Goal: Contribute content: Add original content to the website for others to see

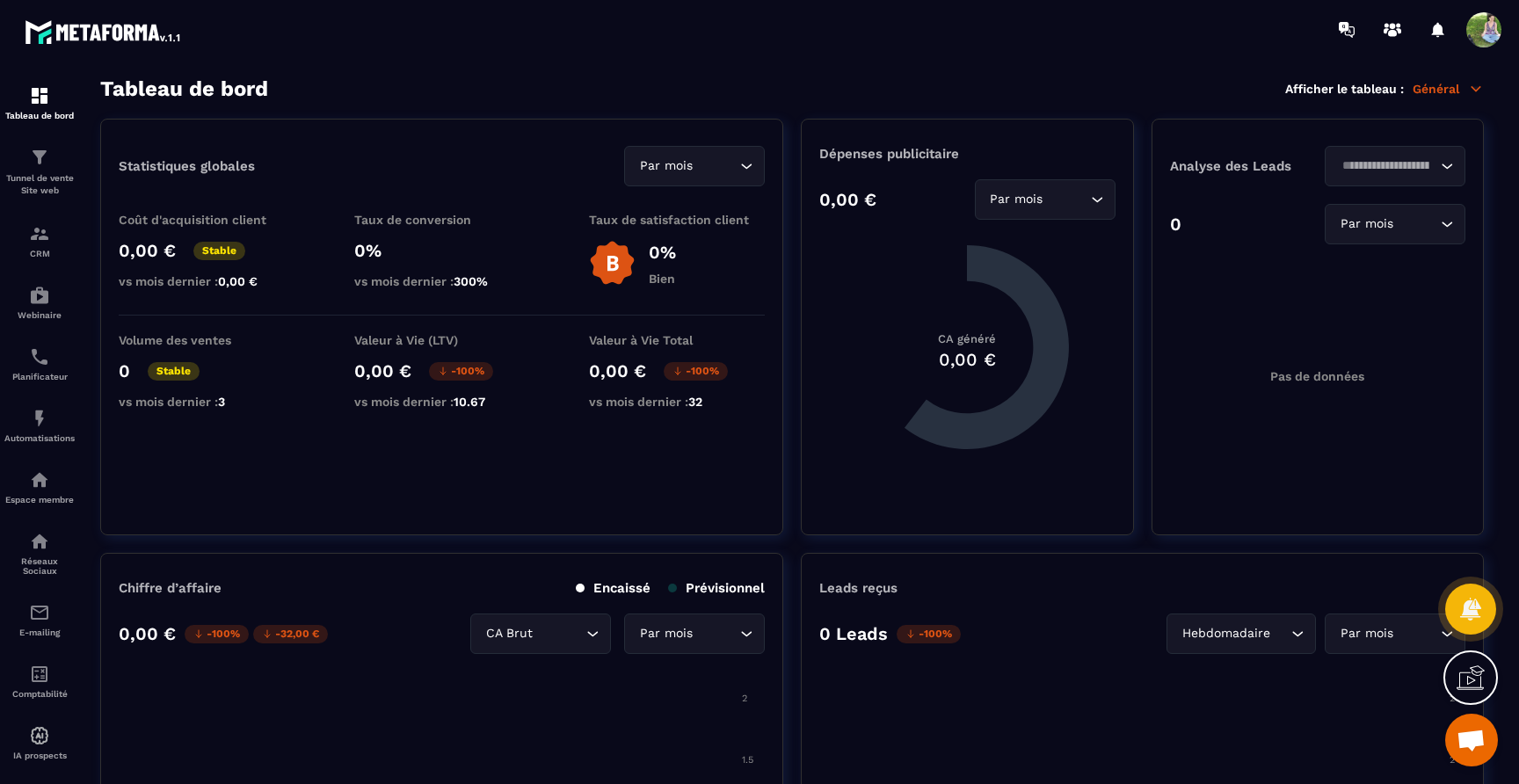
scroll to position [11476, 0]
click at [45, 379] on p "Planificateur" at bounding box center [39, 376] width 70 height 10
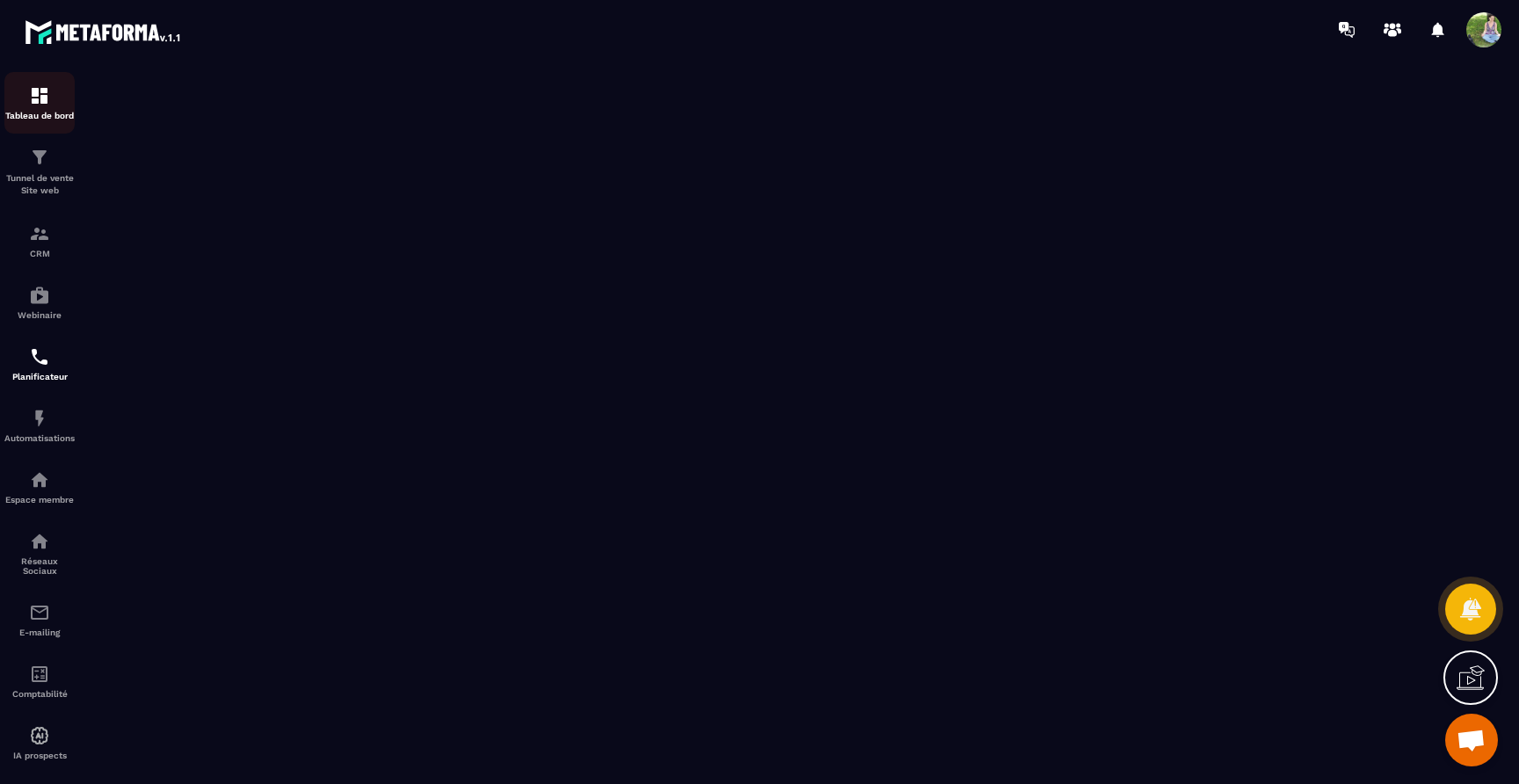
click at [34, 110] on p "Tableau de bord" at bounding box center [39, 115] width 70 height 10
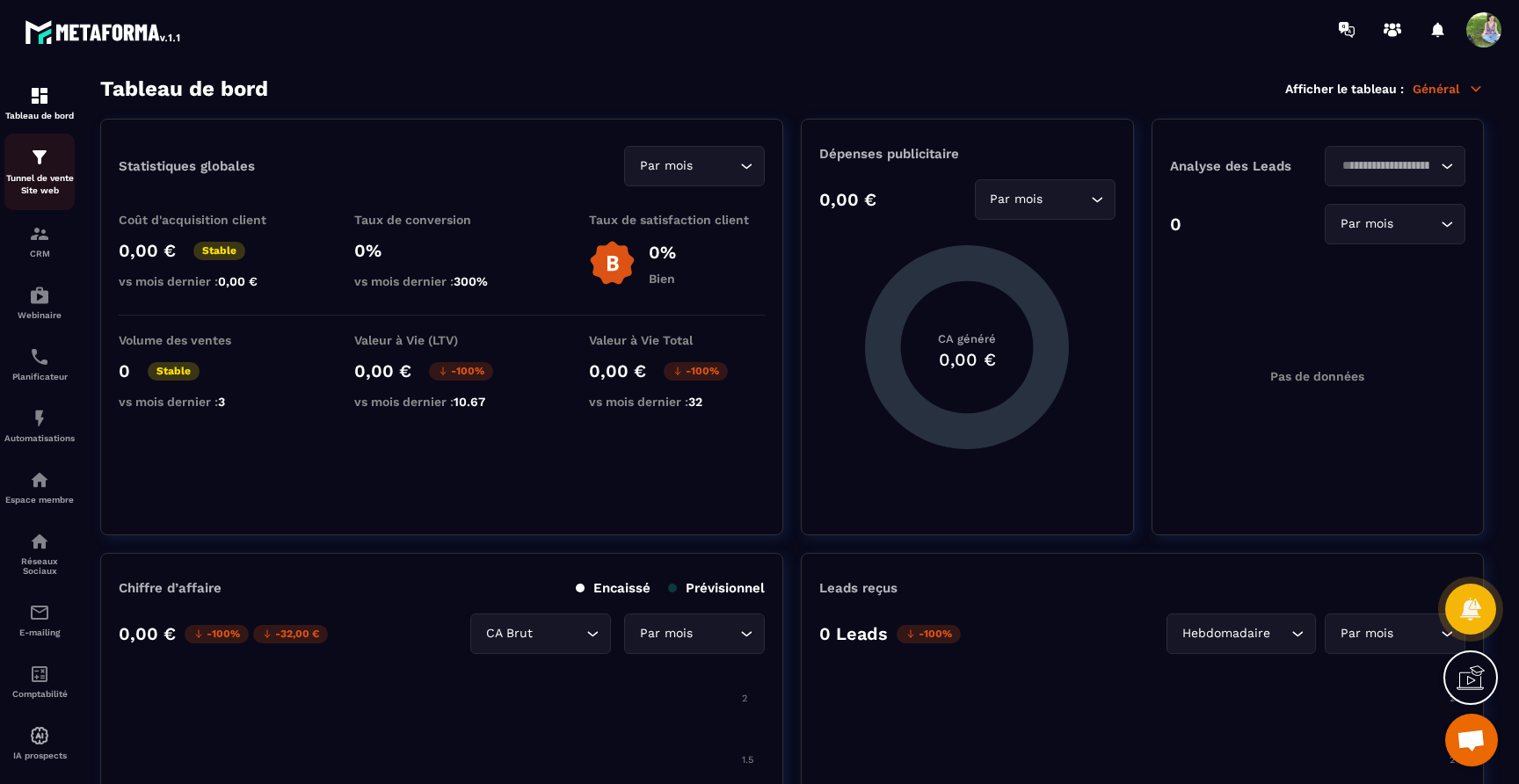
click at [60, 174] on p "Tunnel de vente Site web" at bounding box center [39, 184] width 70 height 25
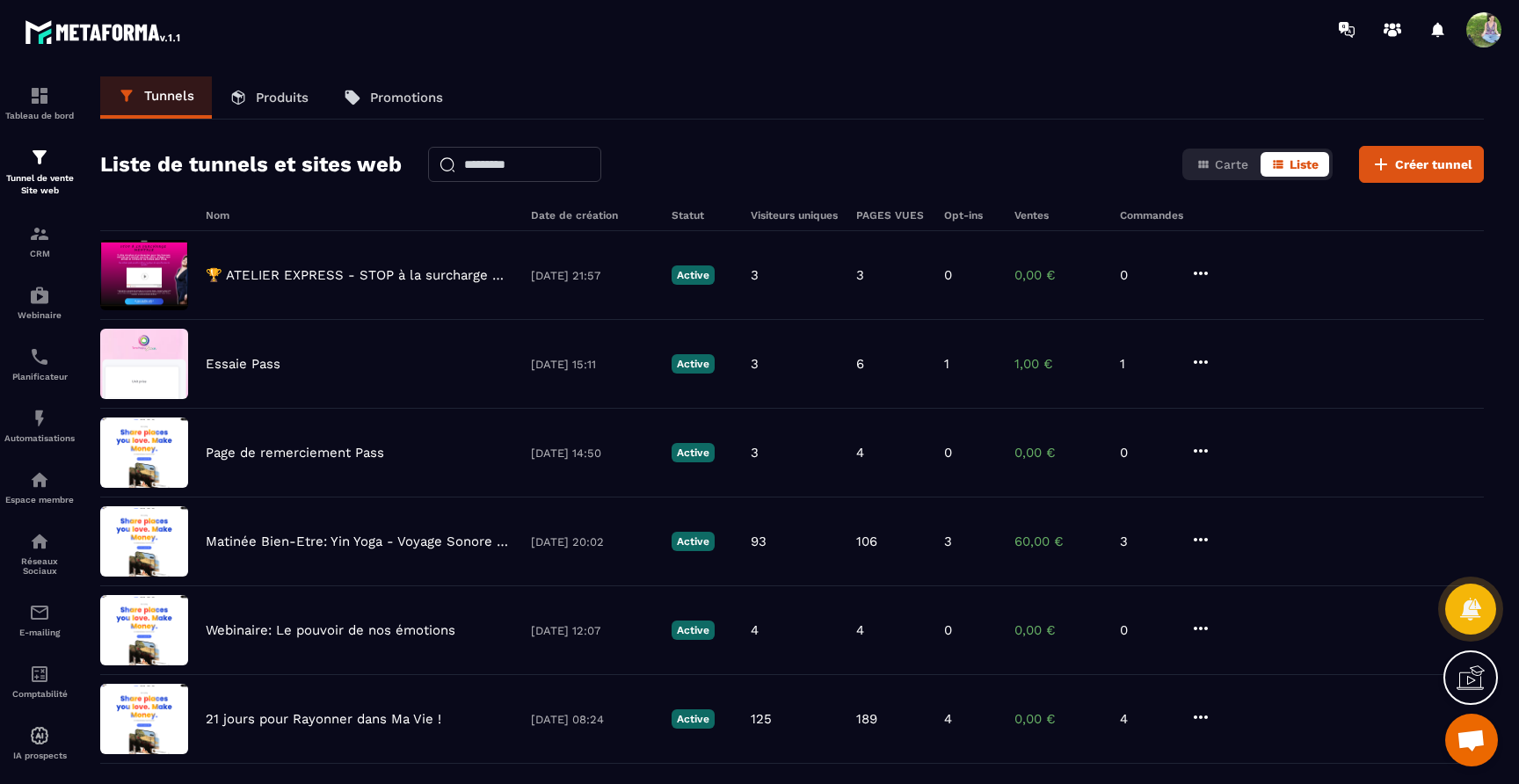
click at [283, 105] on p "Produits" at bounding box center [281, 97] width 53 height 15
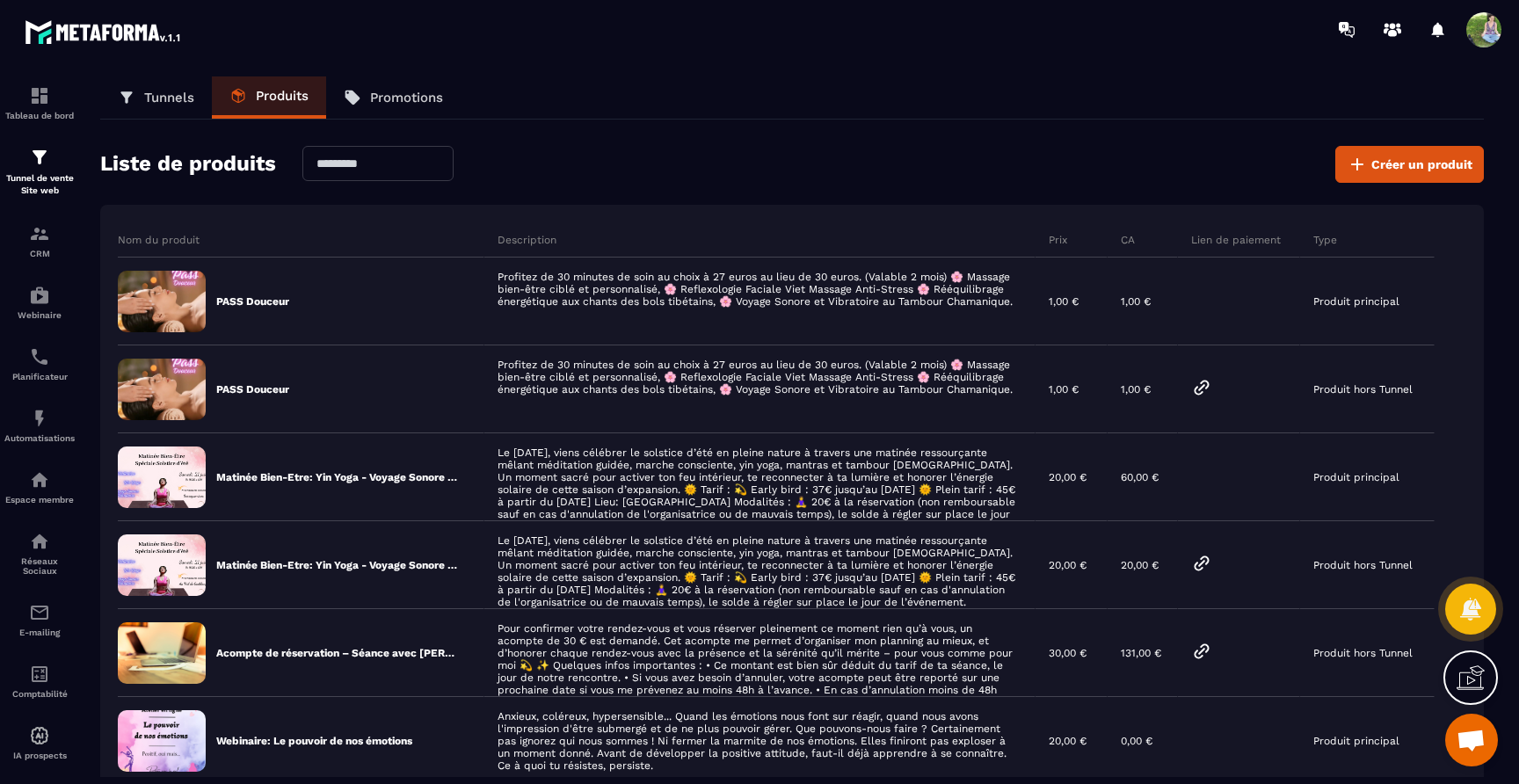
click at [172, 97] on p "Tunnels" at bounding box center [169, 97] width 50 height 15
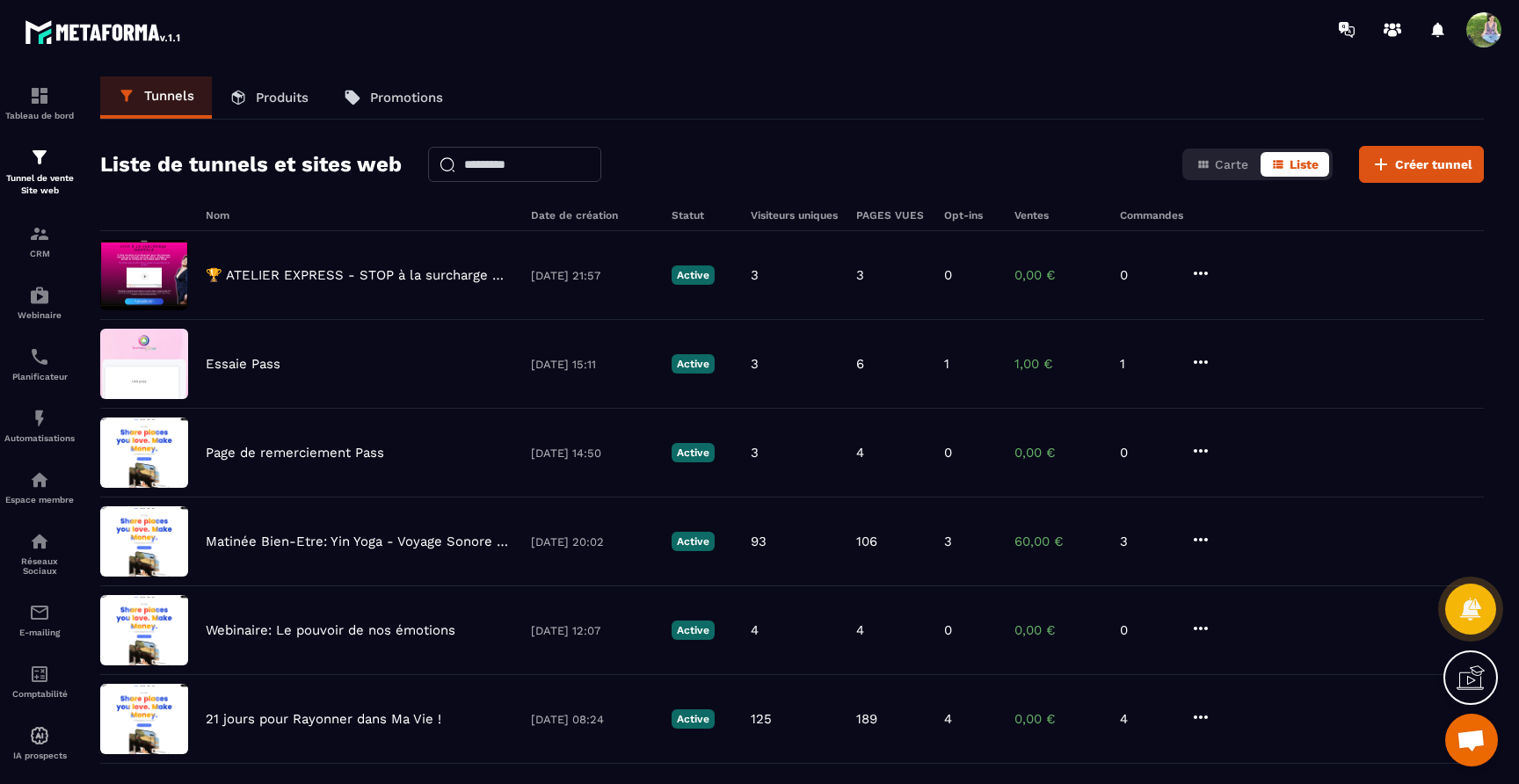
click at [267, 89] on p "Produits" at bounding box center [281, 97] width 53 height 15
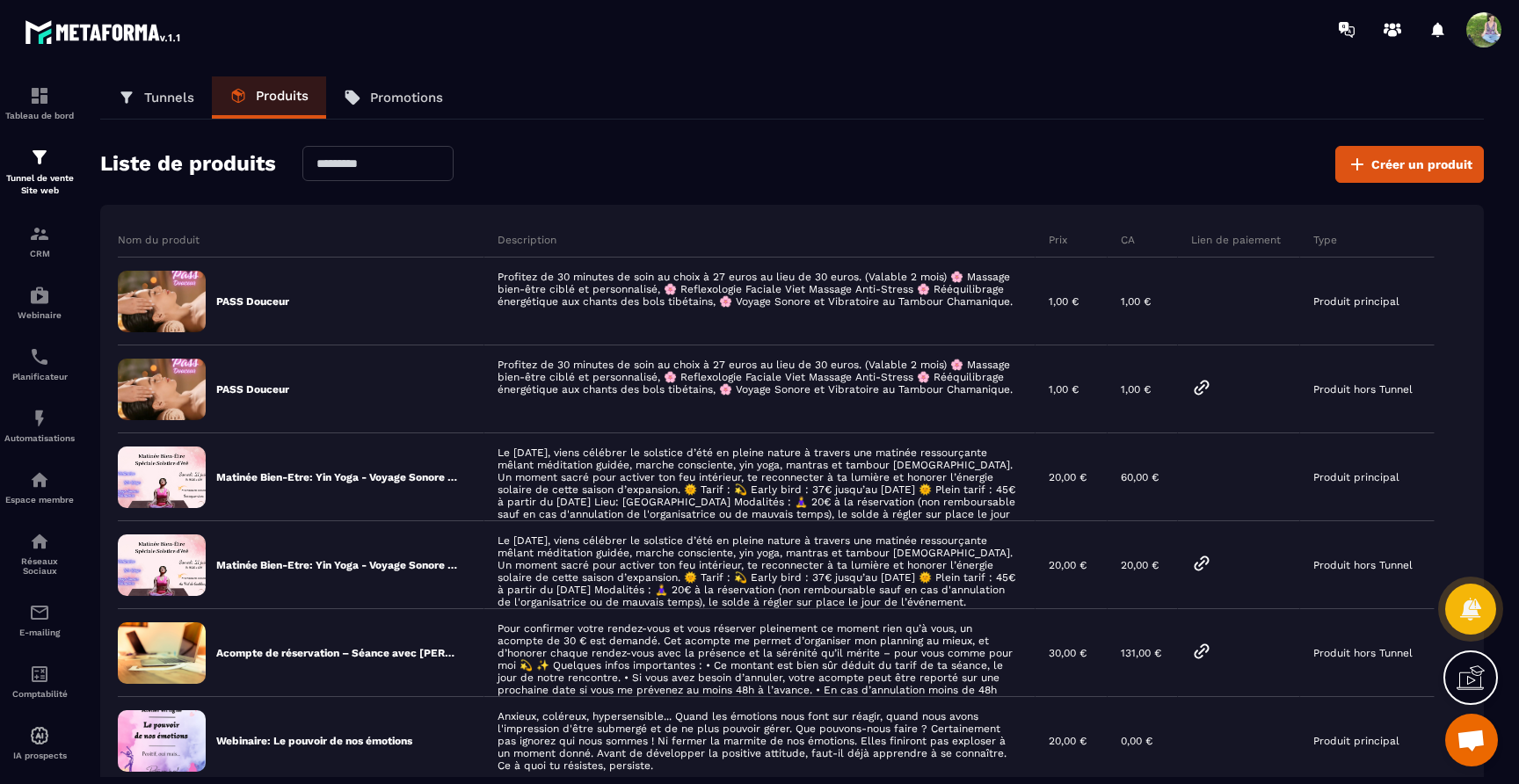
click at [172, 91] on p "Tunnels" at bounding box center [169, 97] width 50 height 15
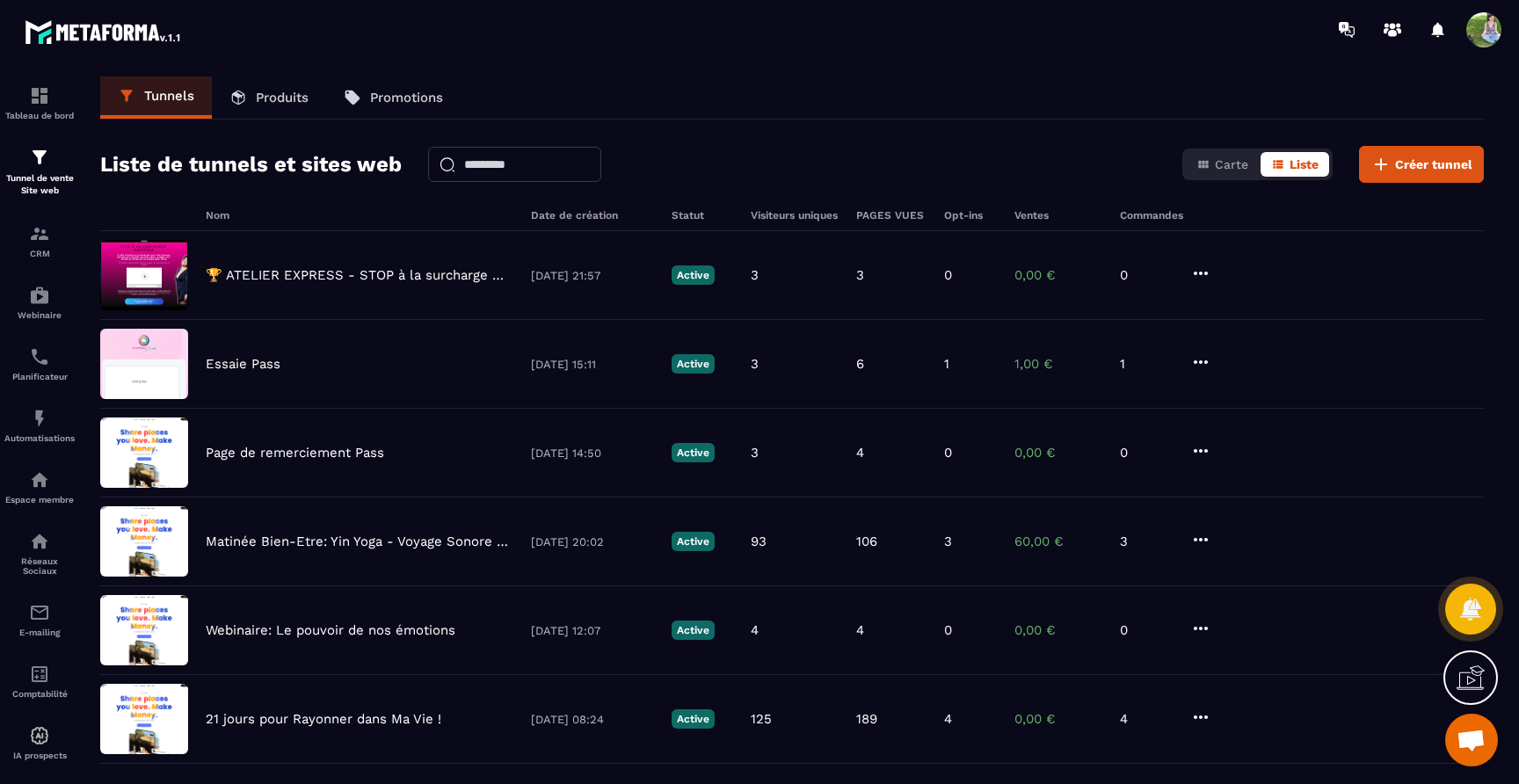
click at [268, 86] on link "Produits" at bounding box center [269, 98] width 114 height 42
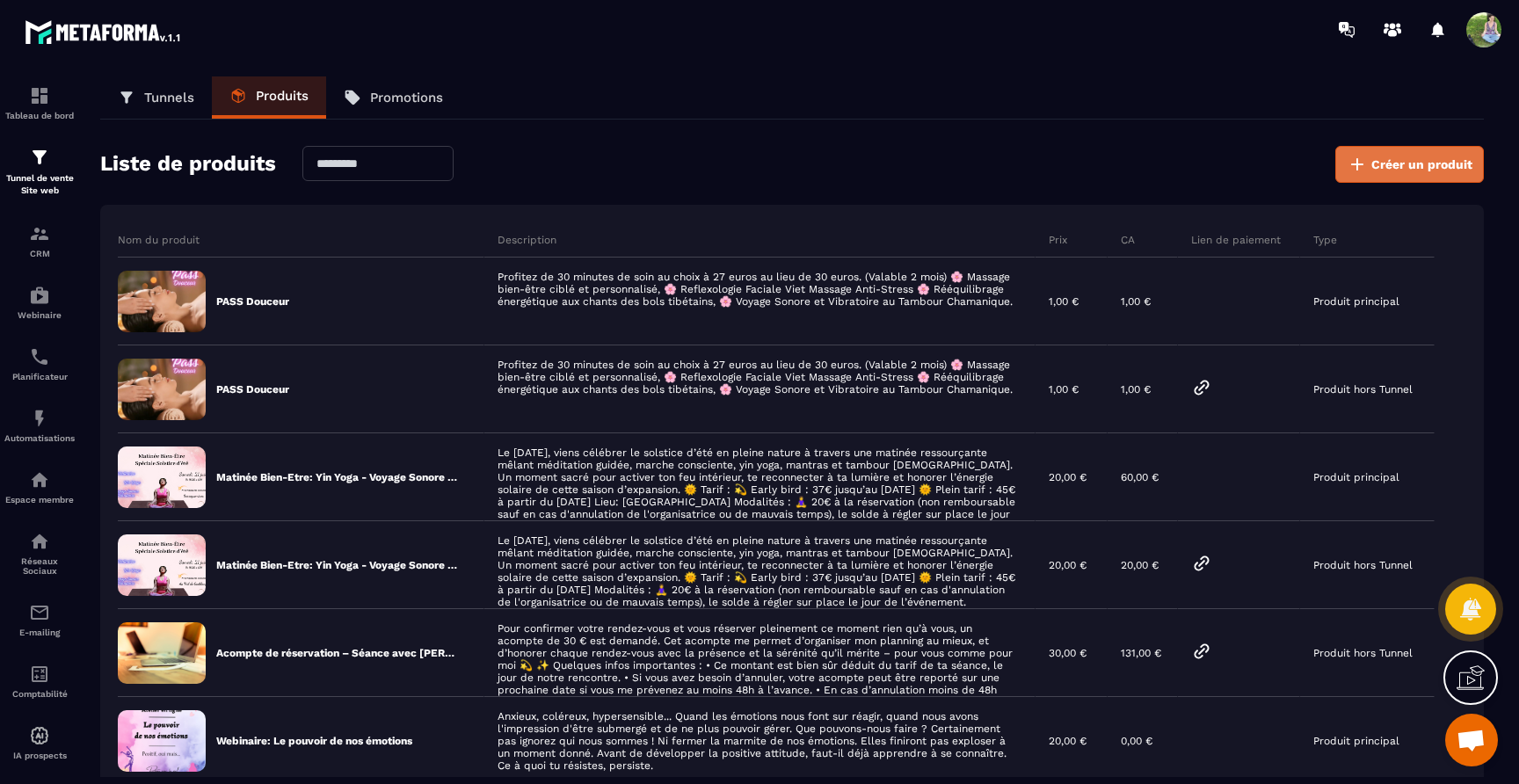
click at [1362, 155] on icon at bounding box center [1358, 164] width 21 height 21
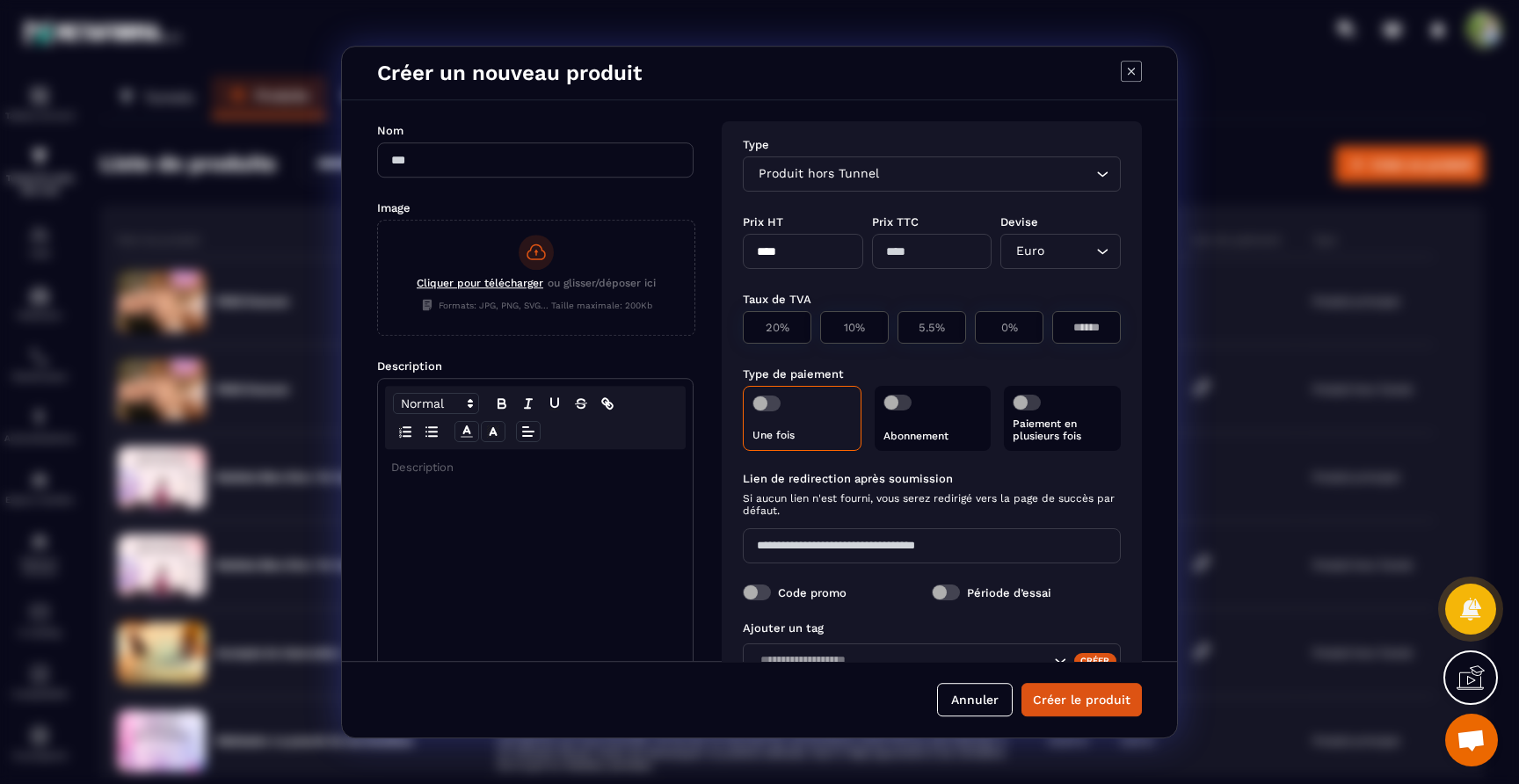
click at [823, 190] on div "Produit hors Tunnel Loading..." at bounding box center [932, 174] width 378 height 36
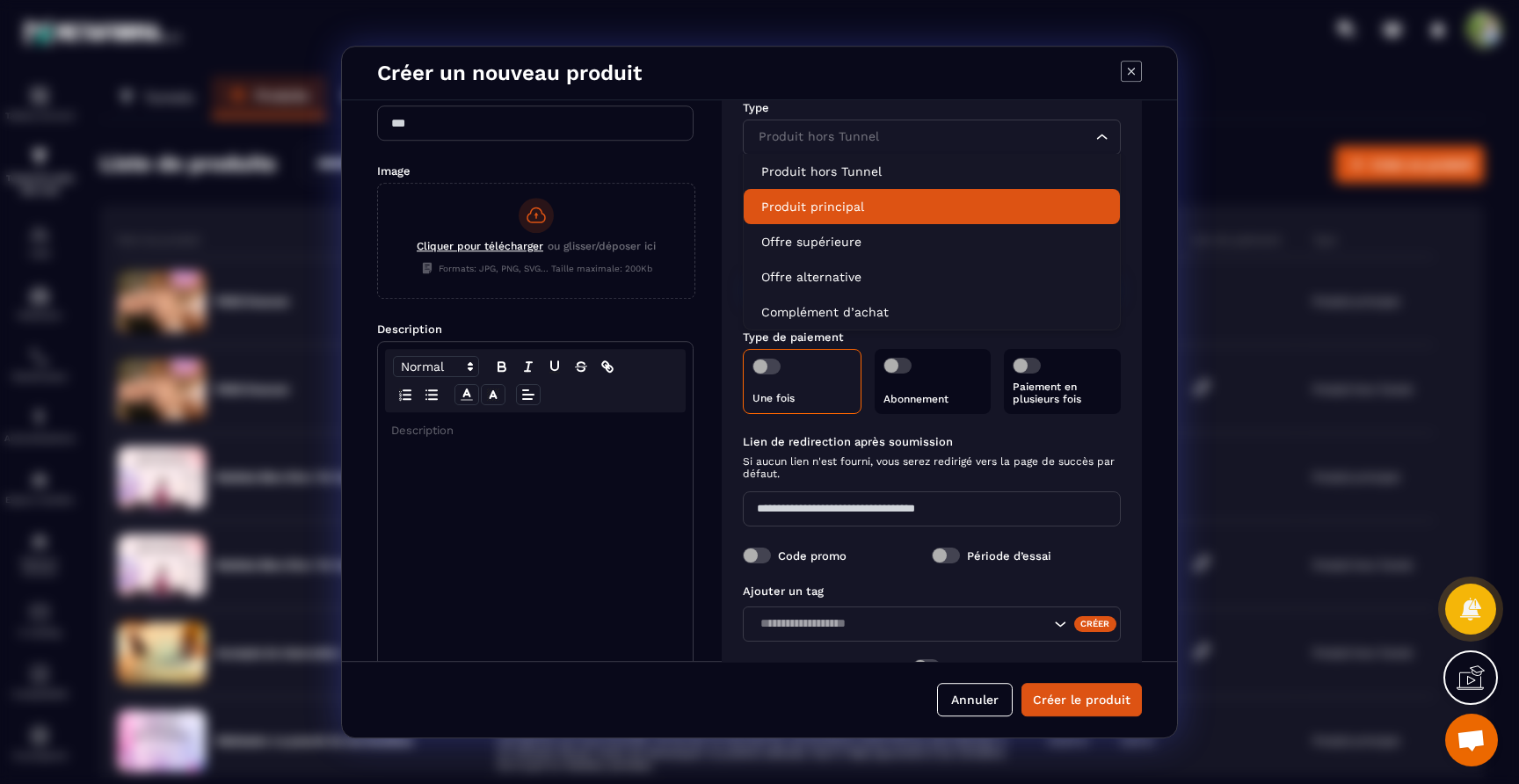
scroll to position [54, 0]
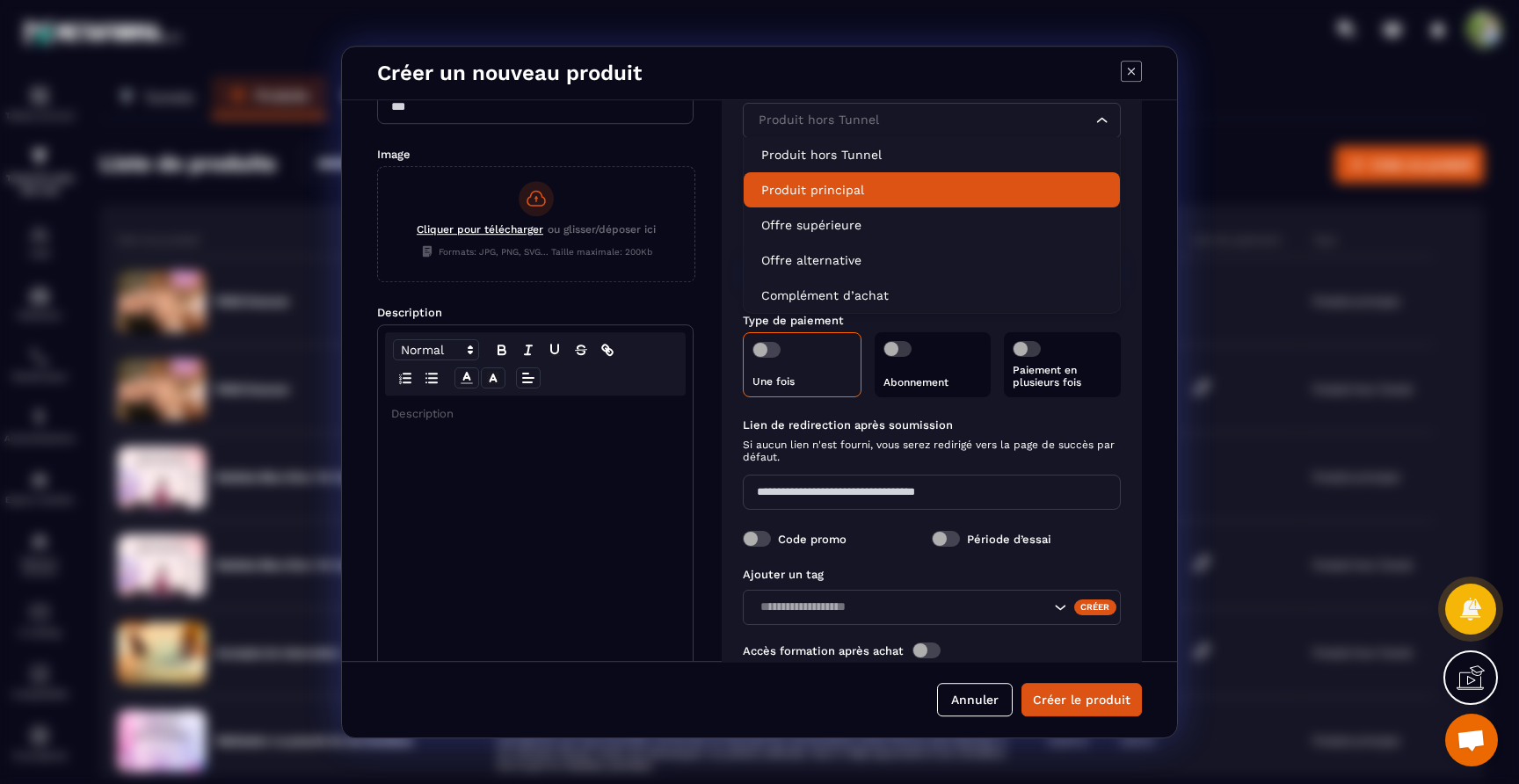
click at [866, 199] on p "Produit principal" at bounding box center [931, 190] width 341 height 17
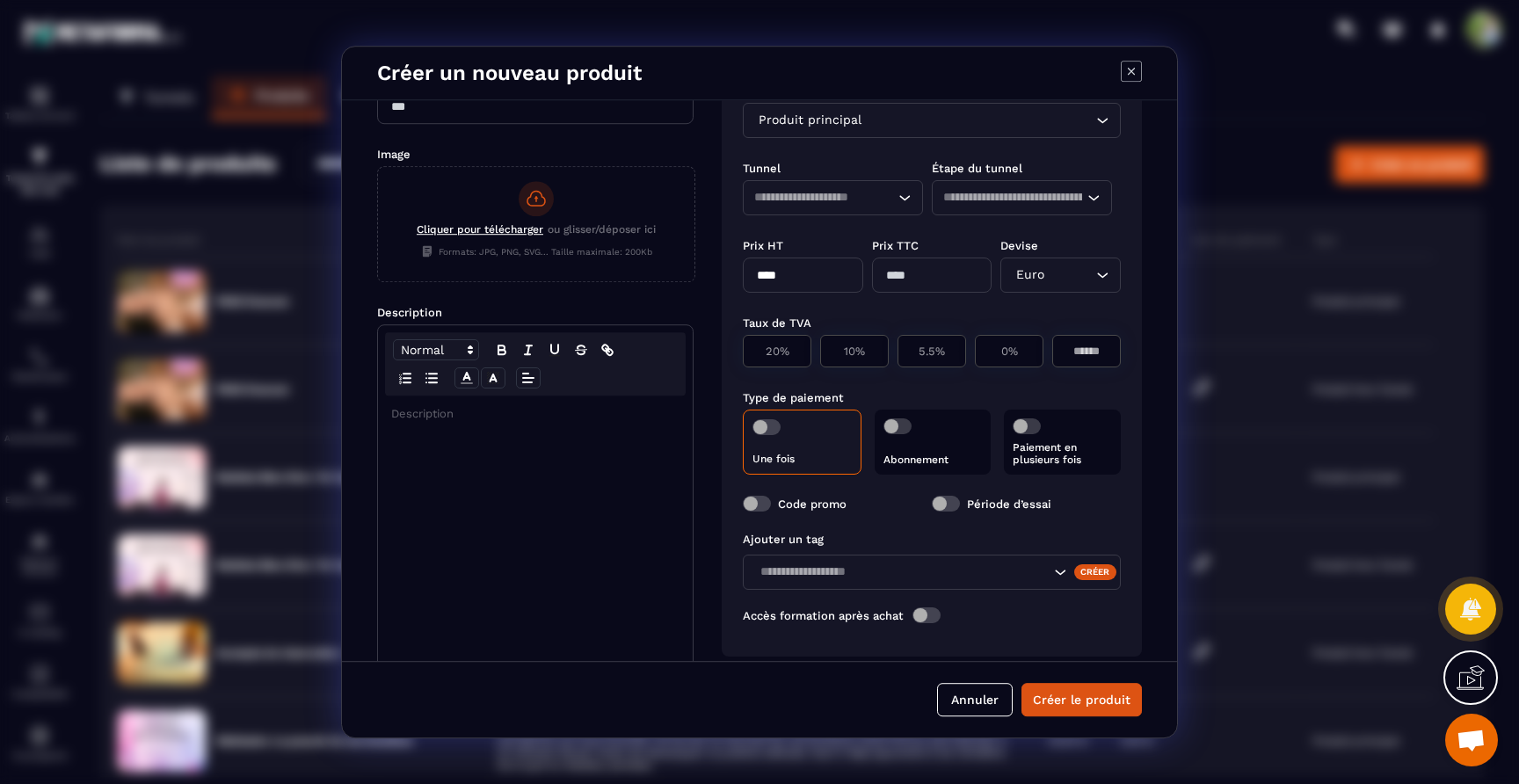
click at [866, 199] on input "Search for option" at bounding box center [816, 198] width 124 height 19
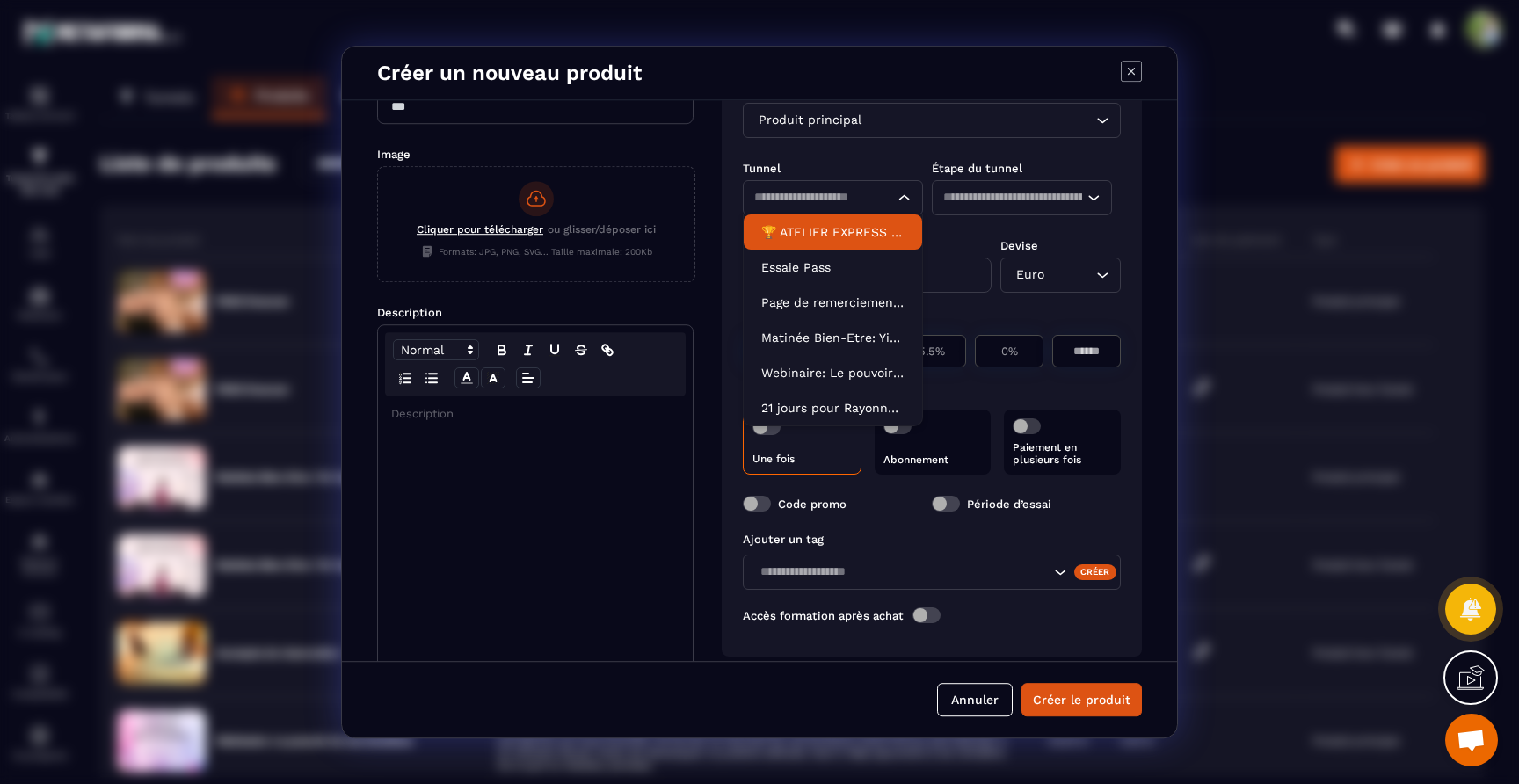
click at [853, 229] on p "🏆 ATELIER EXPRESS - STOP à la surcharge mentale" at bounding box center [832, 232] width 143 height 17
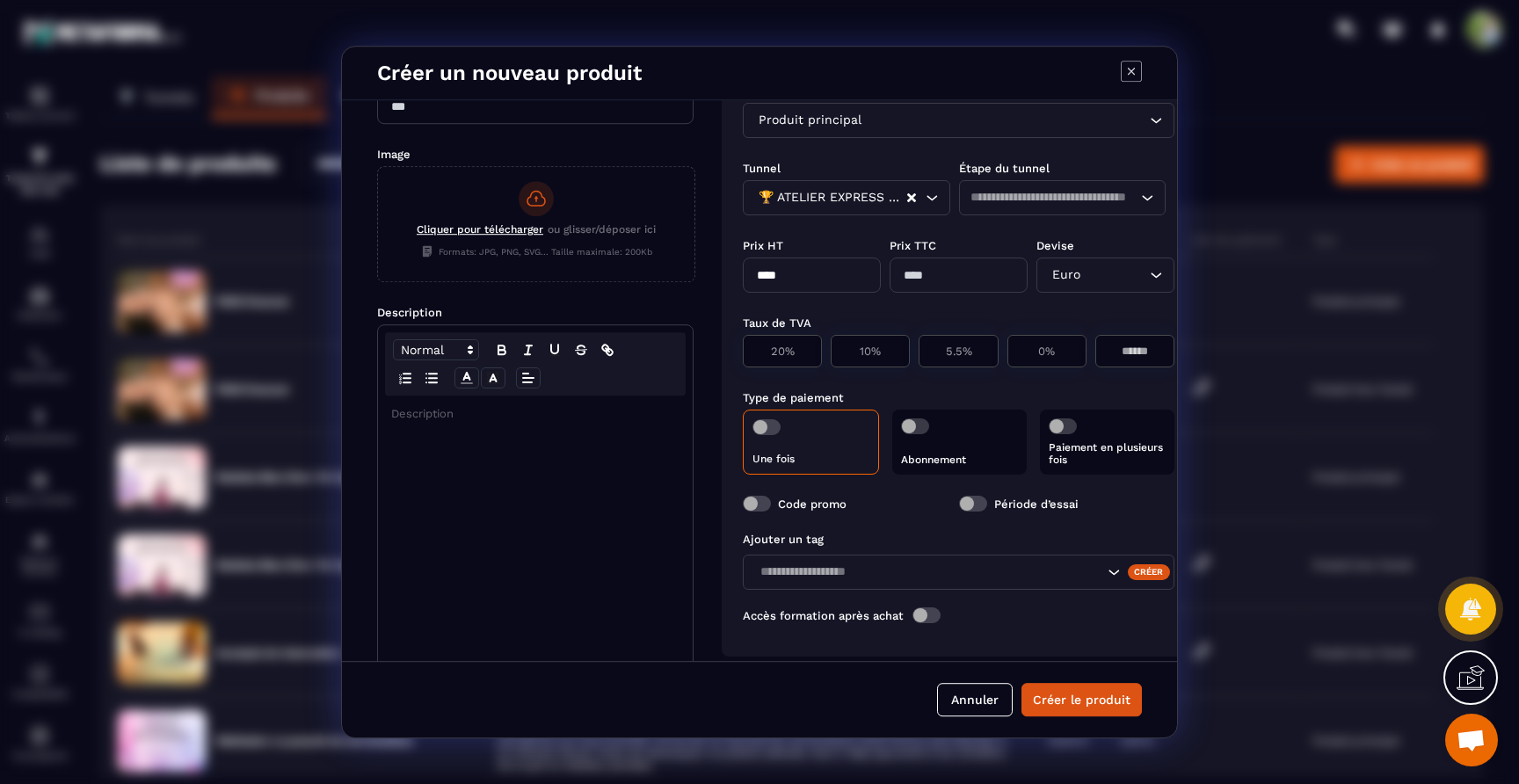
click at [992, 207] on div "Loading..." at bounding box center [1063, 198] width 207 height 36
click at [1012, 204] on input "Search for option" at bounding box center [1054, 198] width 167 height 19
click at [830, 229] on div "Prix HT ****" at bounding box center [812, 259] width 138 height 67
click at [770, 277] on input "****" at bounding box center [812, 274] width 138 height 36
type input "*"
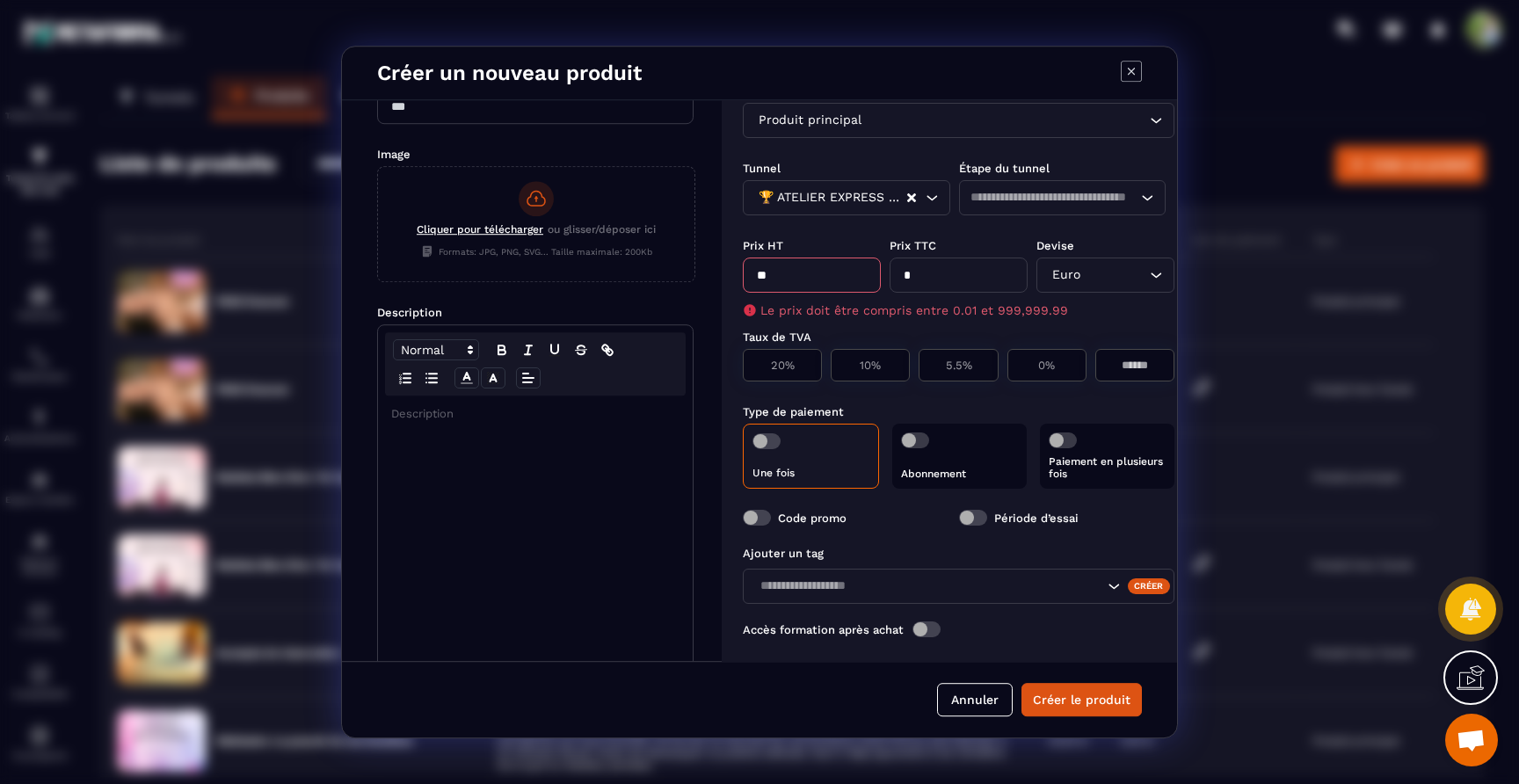
type input "*****"
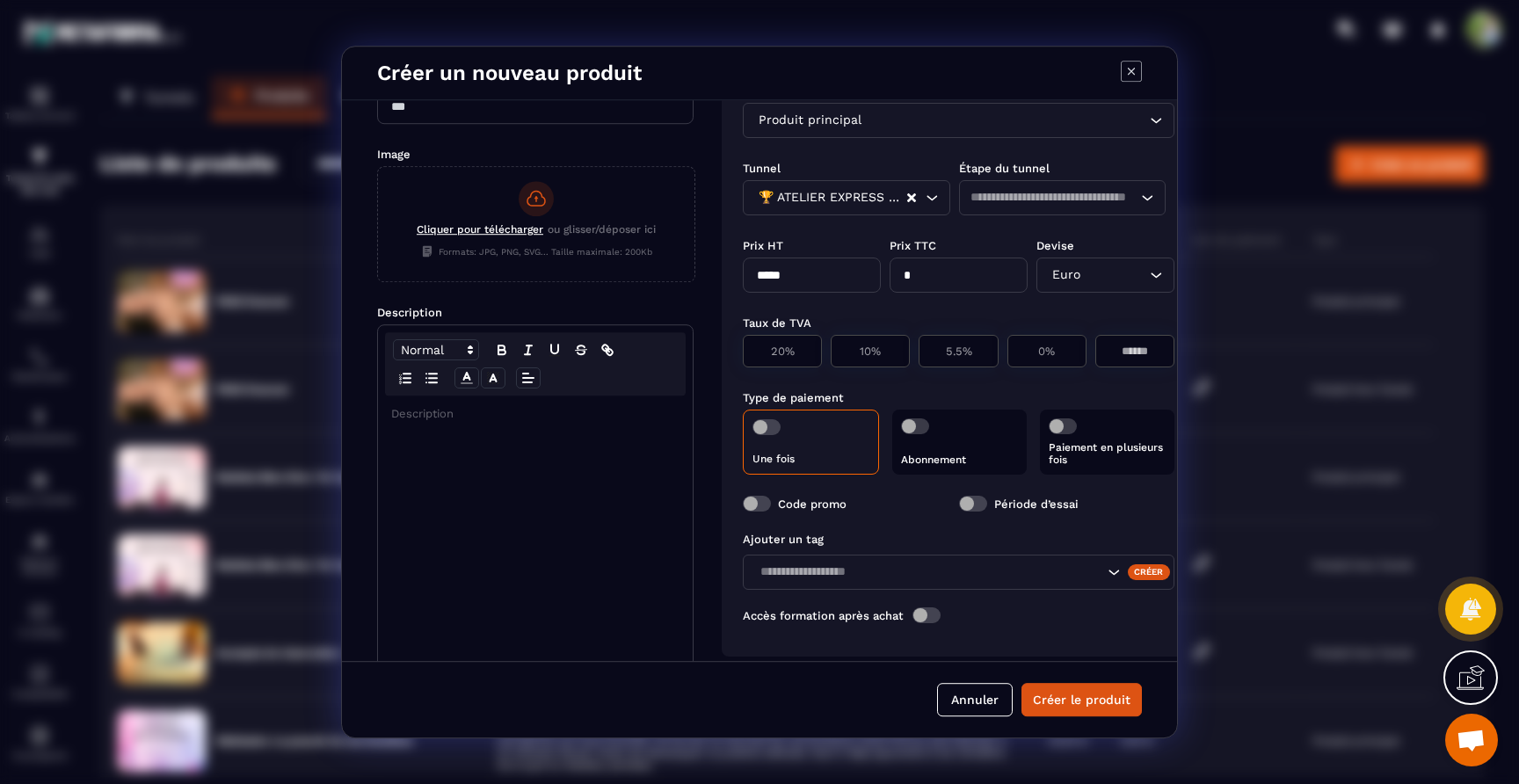
click at [907, 308] on div "Taux de TVA 20% 10% 5.5% 0%" at bounding box center [959, 341] width 432 height 75
type input "**"
click at [1062, 355] on p "0%" at bounding box center [1048, 351] width 60 height 13
type input "*"
click at [769, 508] on label "Modal window" at bounding box center [757, 503] width 28 height 15
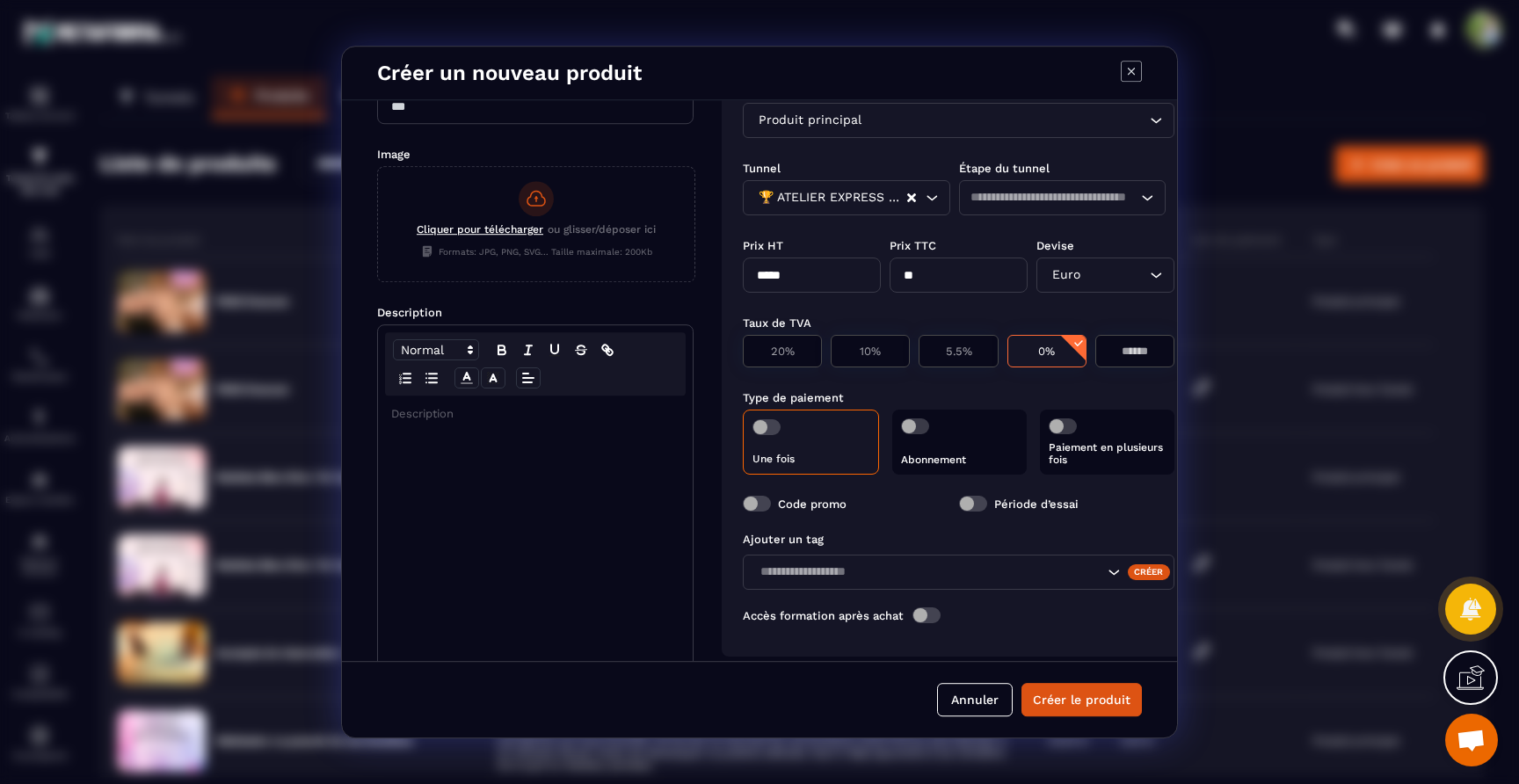
scroll to position [84, 0]
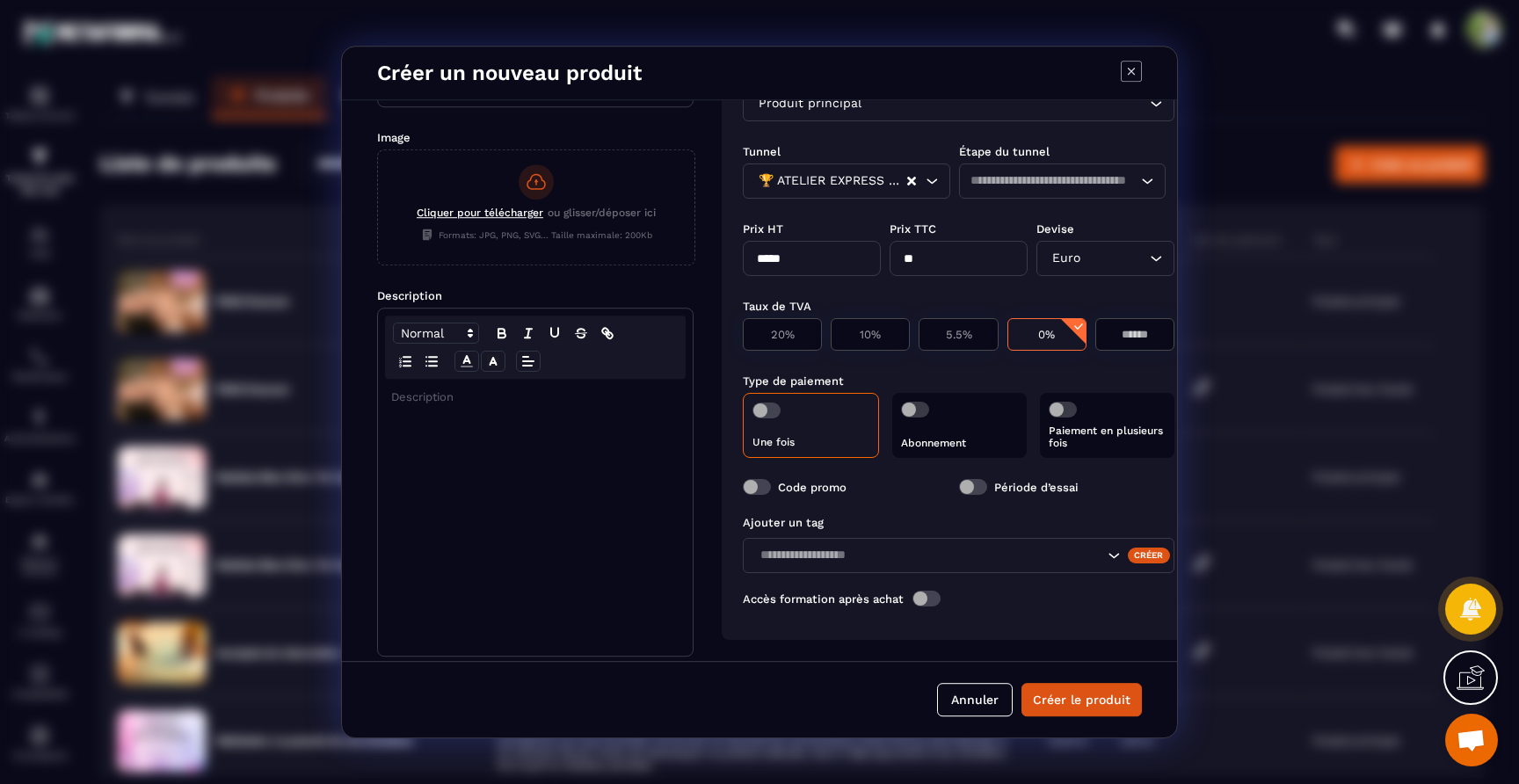
click at [906, 548] on input "Search for option" at bounding box center [929, 556] width 350 height 19
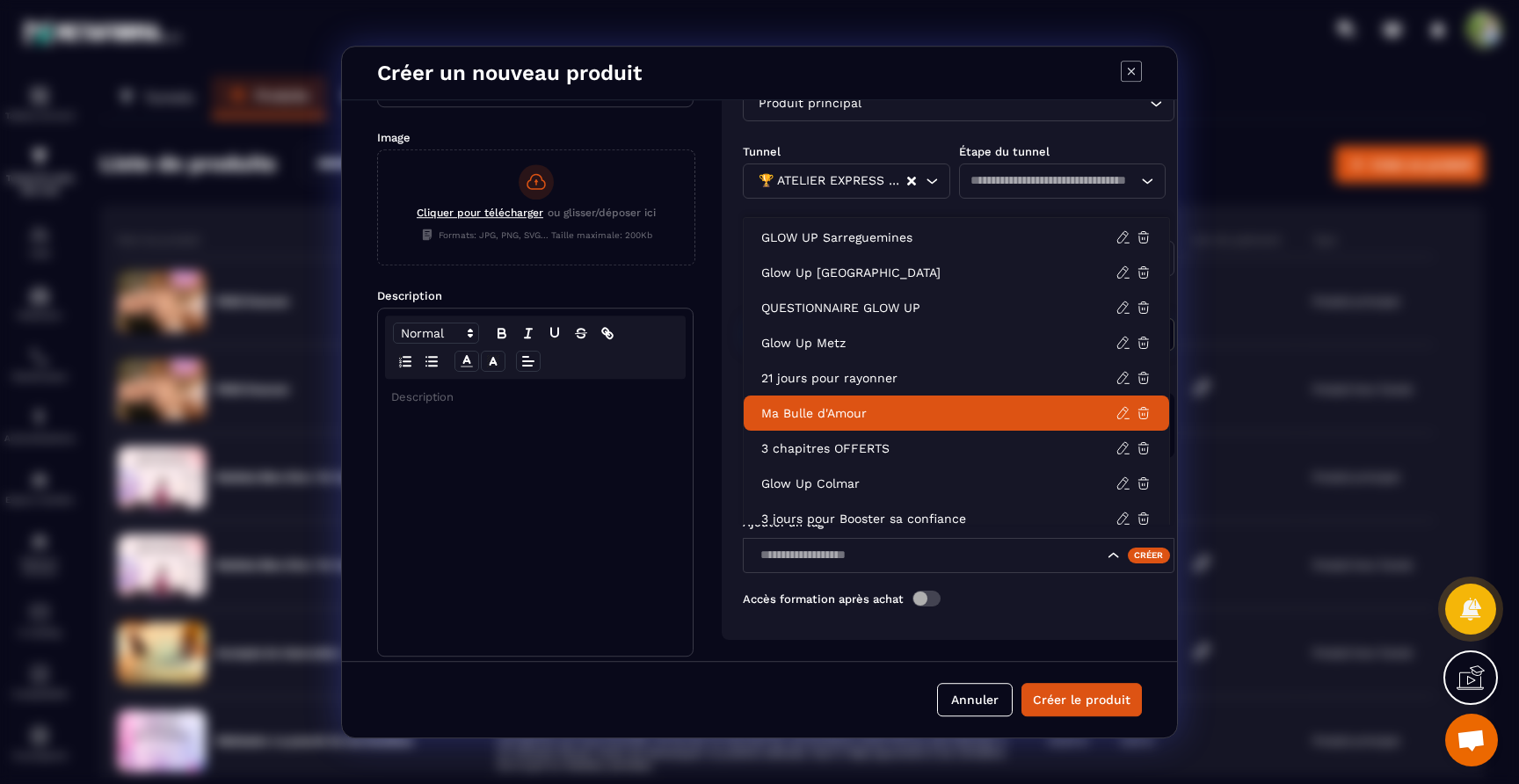
scroll to position [13, 0]
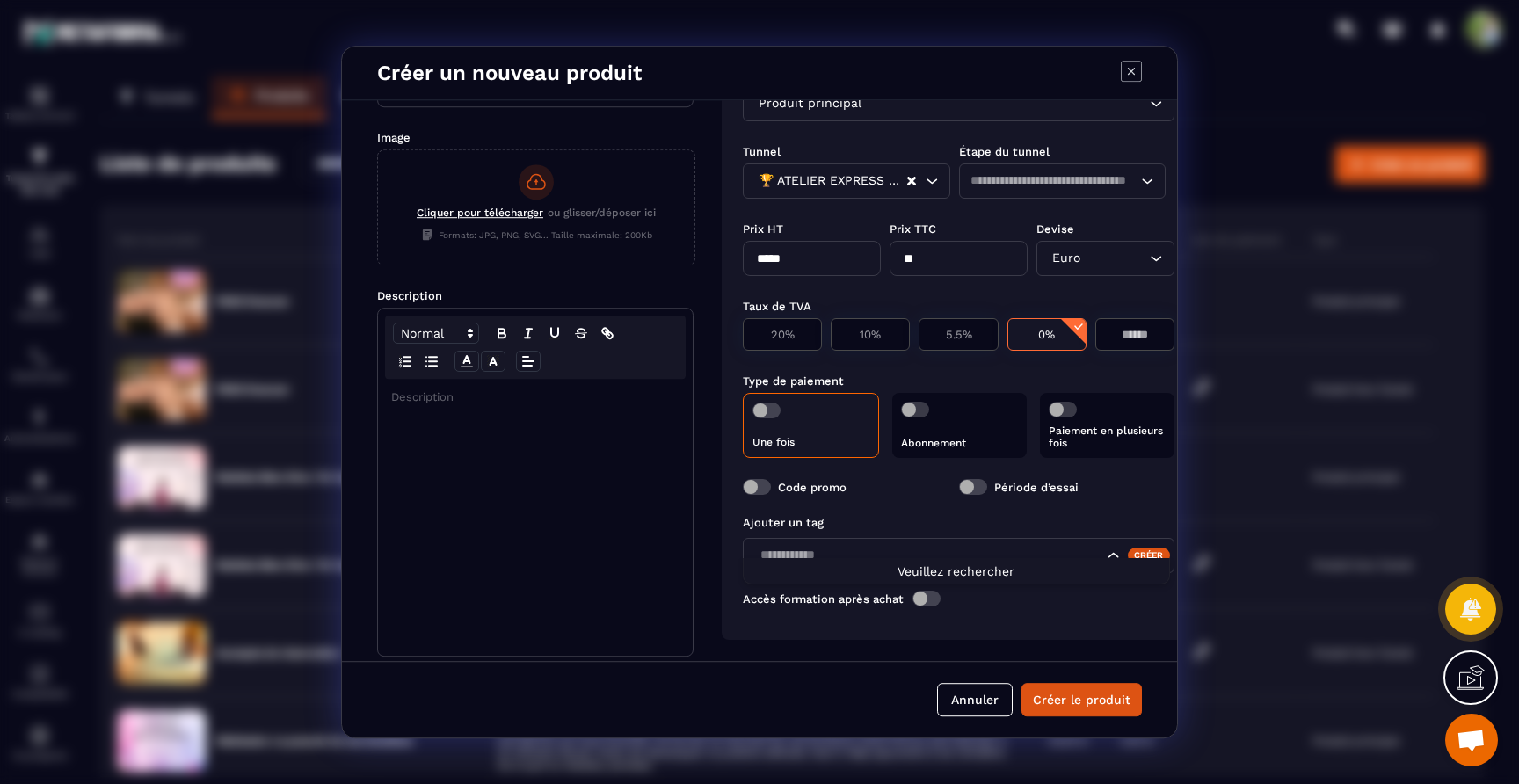
type input "**********"
click at [852, 601] on div "**********" at bounding box center [959, 565] width 432 height 120
click at [929, 590] on span "Modal window" at bounding box center [927, 598] width 28 height 15
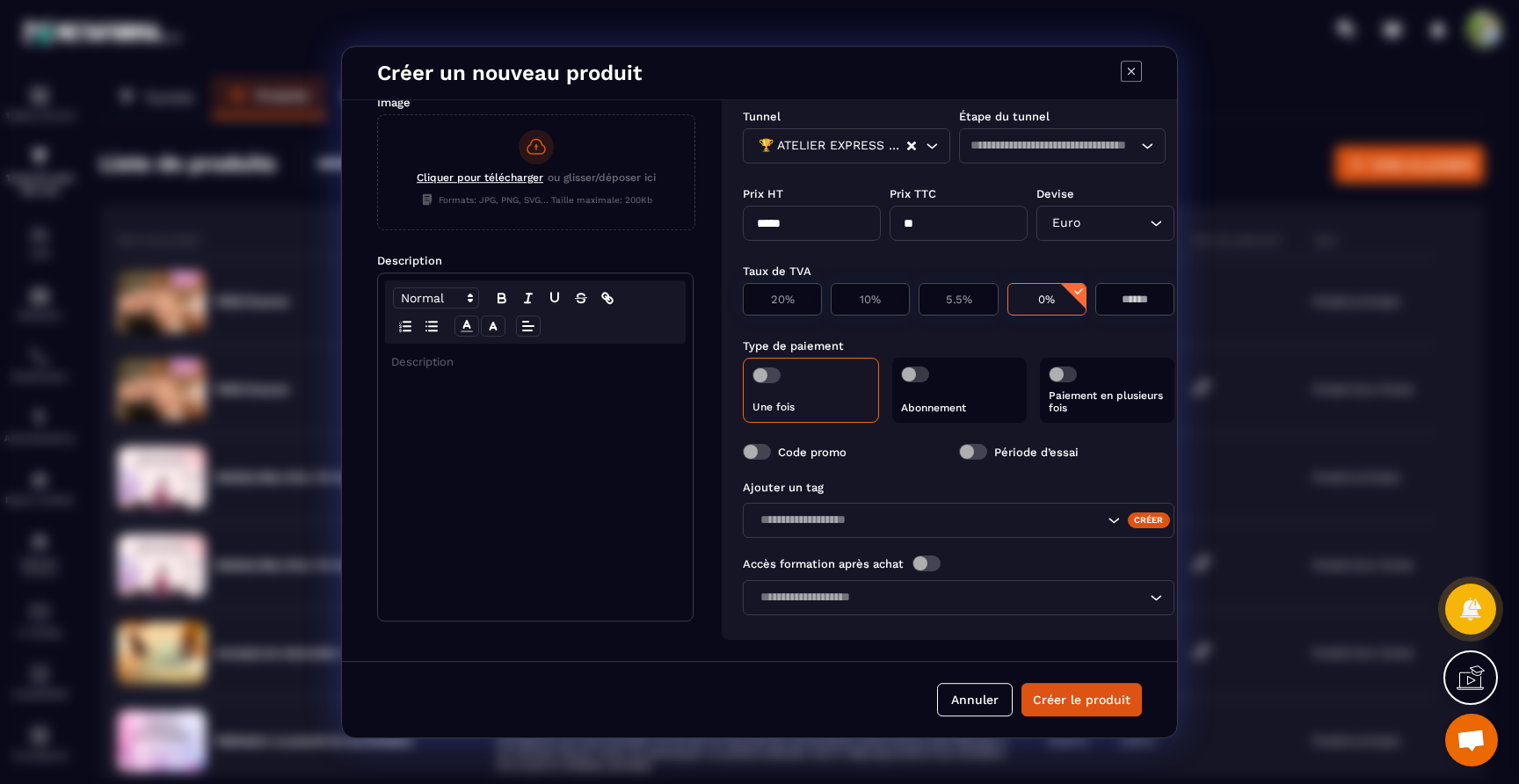
scroll to position [120, 0]
click at [929, 589] on input "Search for option" at bounding box center [951, 598] width 392 height 19
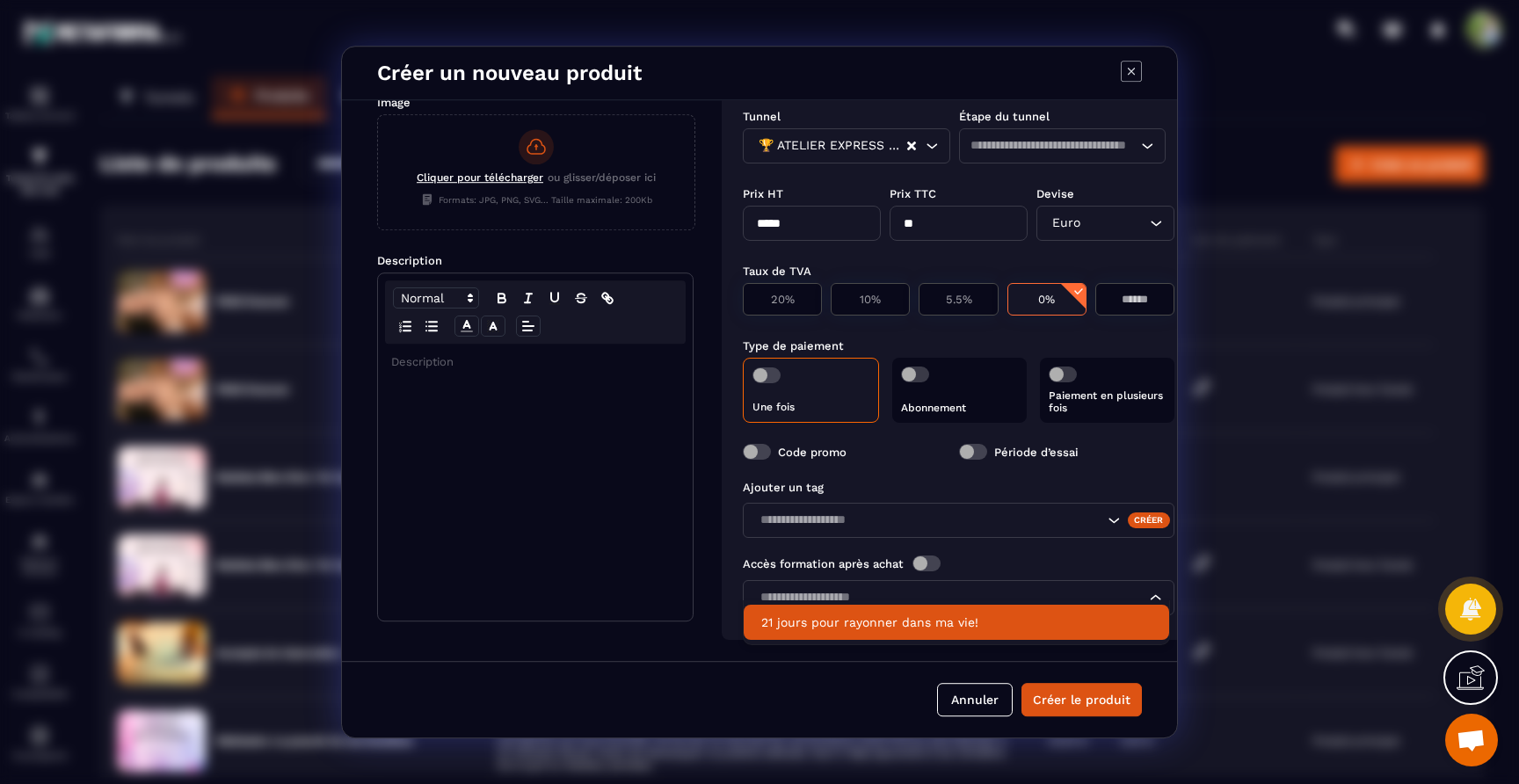
click at [705, 550] on div "Nom Image Cliquer pour télécharger ou glisser/déposer ici Formats: JPG, PNG, SV…" at bounding box center [760, 380] width 835 height 560
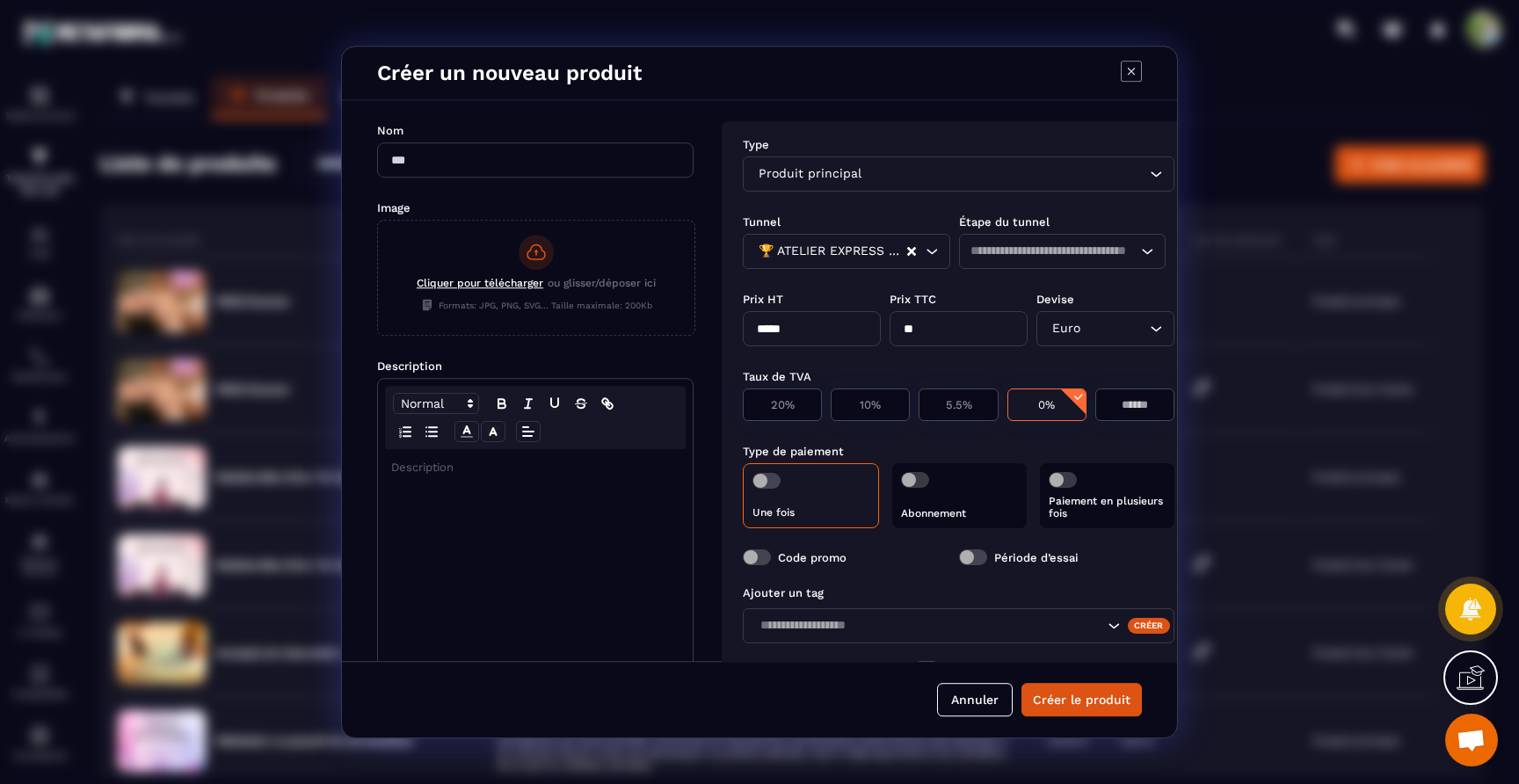
scroll to position [3, 0]
click at [507, 155] on input "Modal window" at bounding box center [536, 157] width 317 height 36
type input "**********"
click at [495, 281] on span "Cliquer pour télécharger" at bounding box center [480, 280] width 127 height 12
click at [378, 335] on input "Cliquer pour télécharger ou glisser/déposer ici Formats: JPG, PNG, SVG... Taill…" at bounding box center [378, 335] width 0 height 0
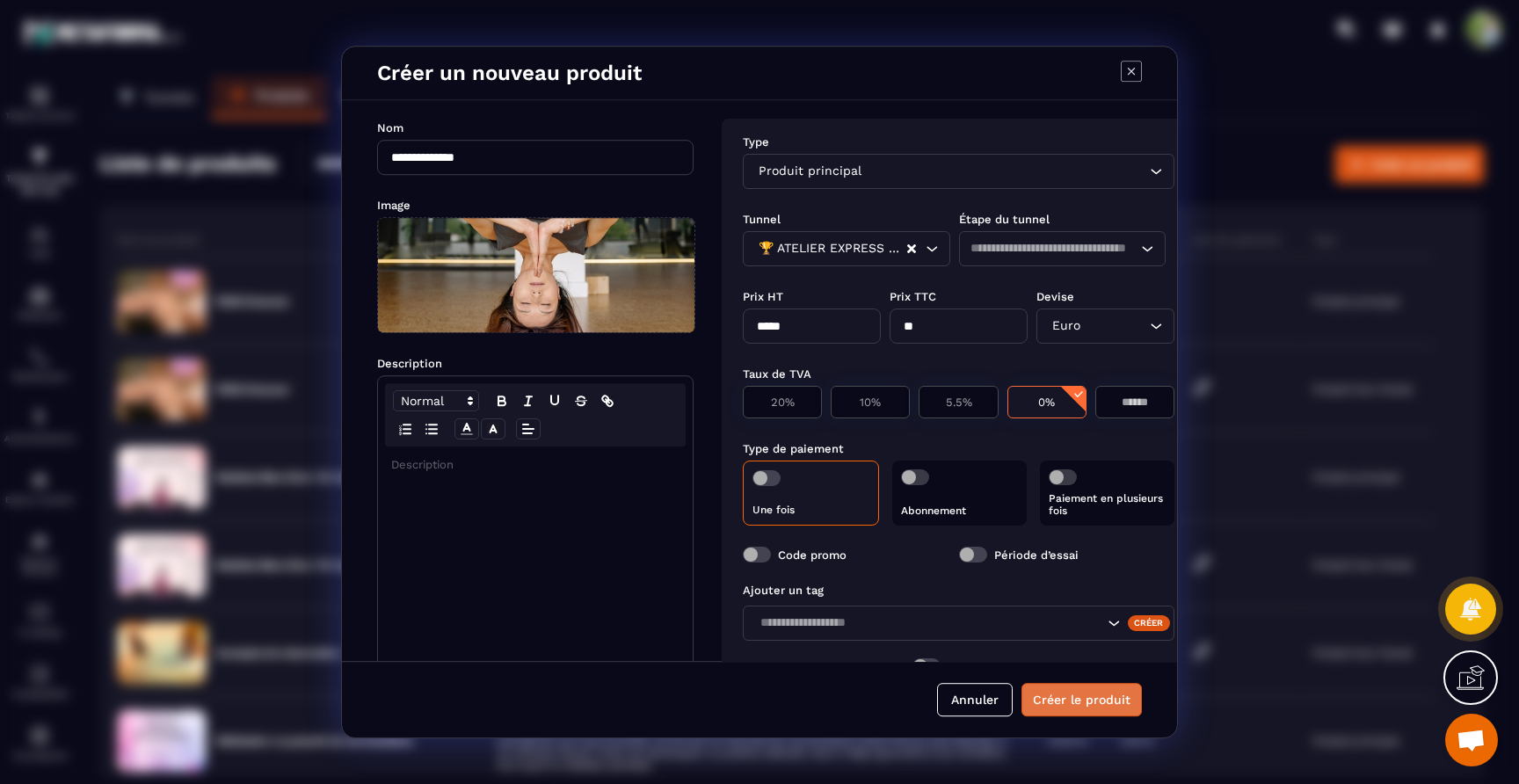
click at [1118, 711] on button "Créer le produit" at bounding box center [1081, 700] width 120 height 34
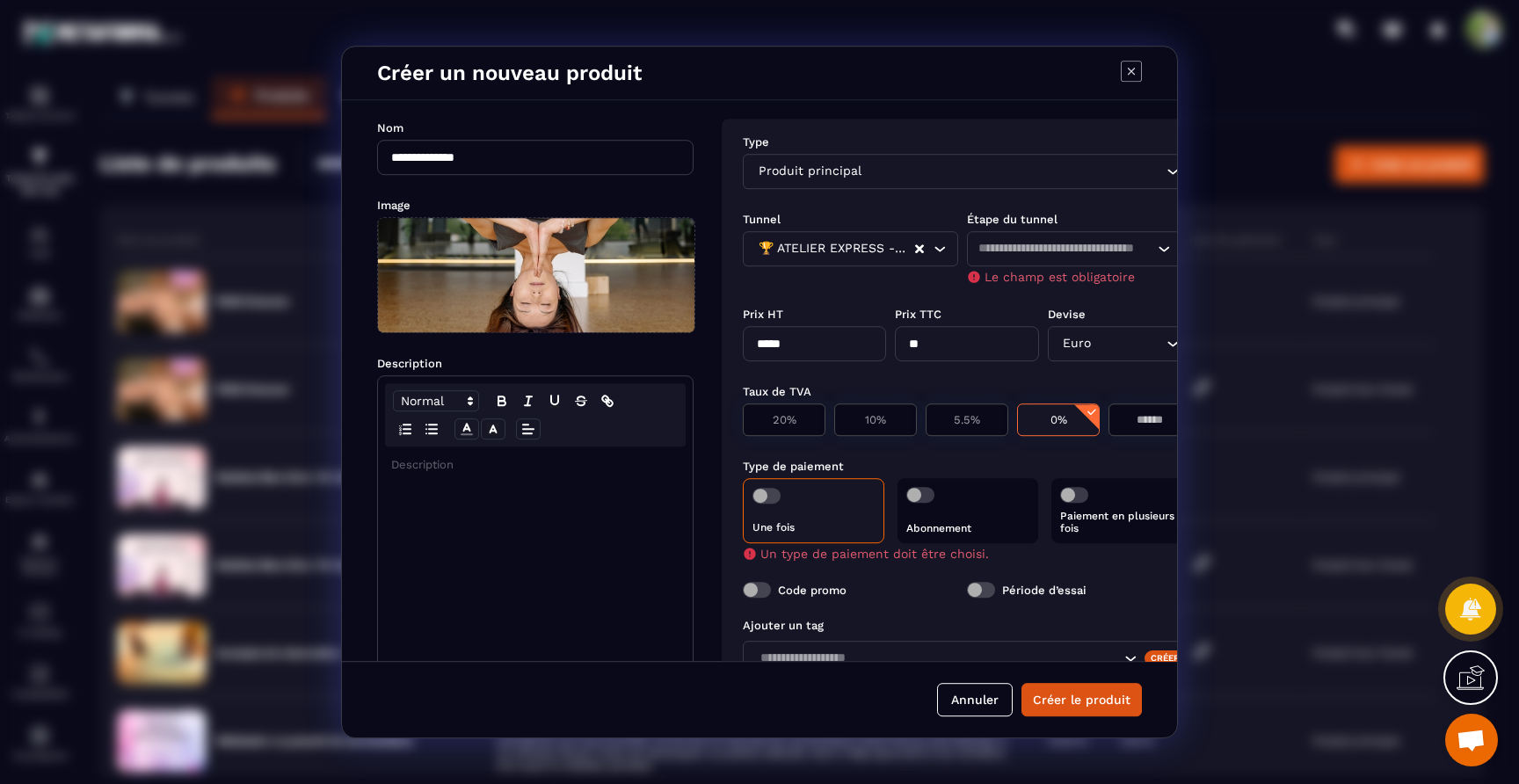
click at [774, 496] on span "Modal window" at bounding box center [766, 495] width 28 height 15
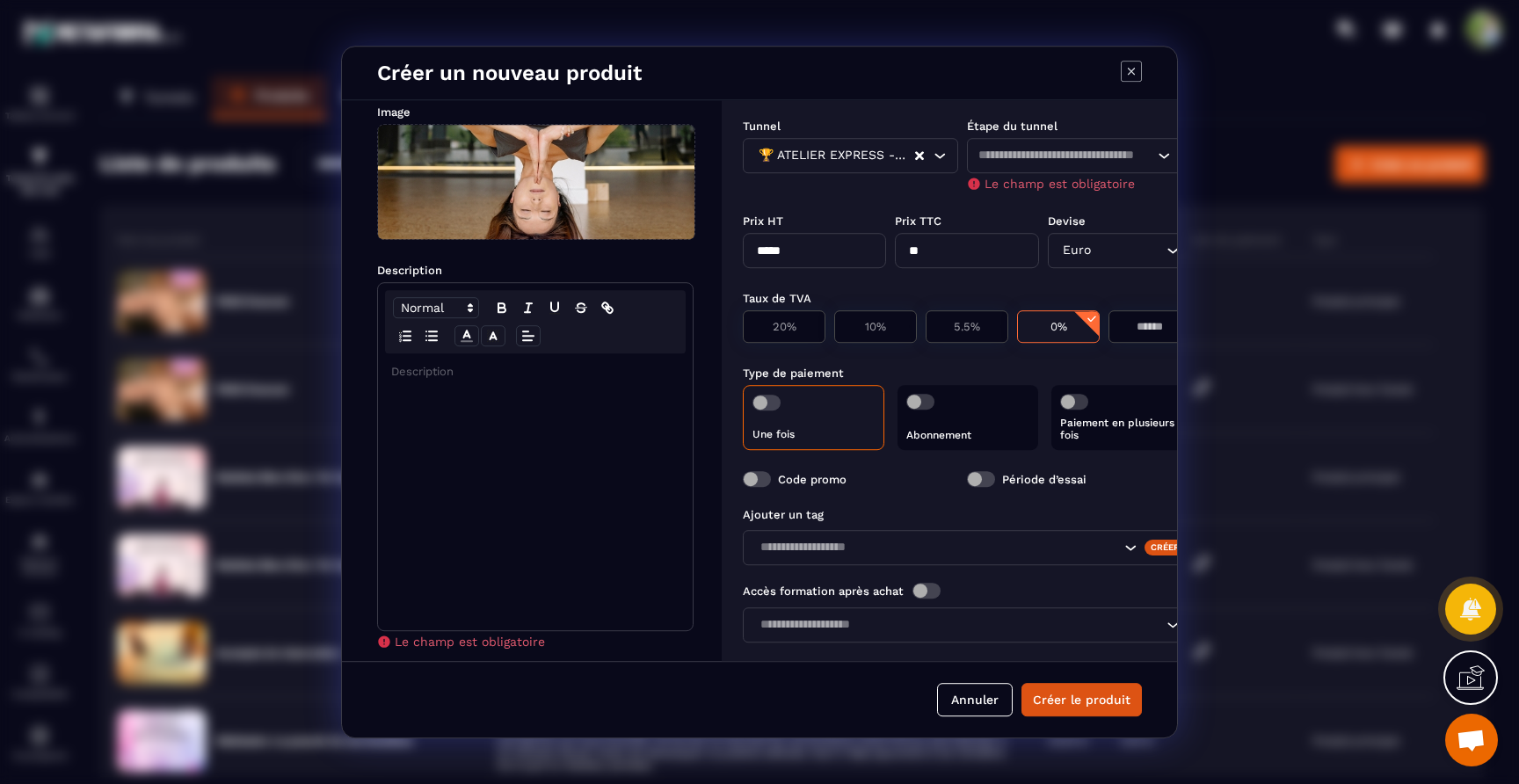
scroll to position [138, 0]
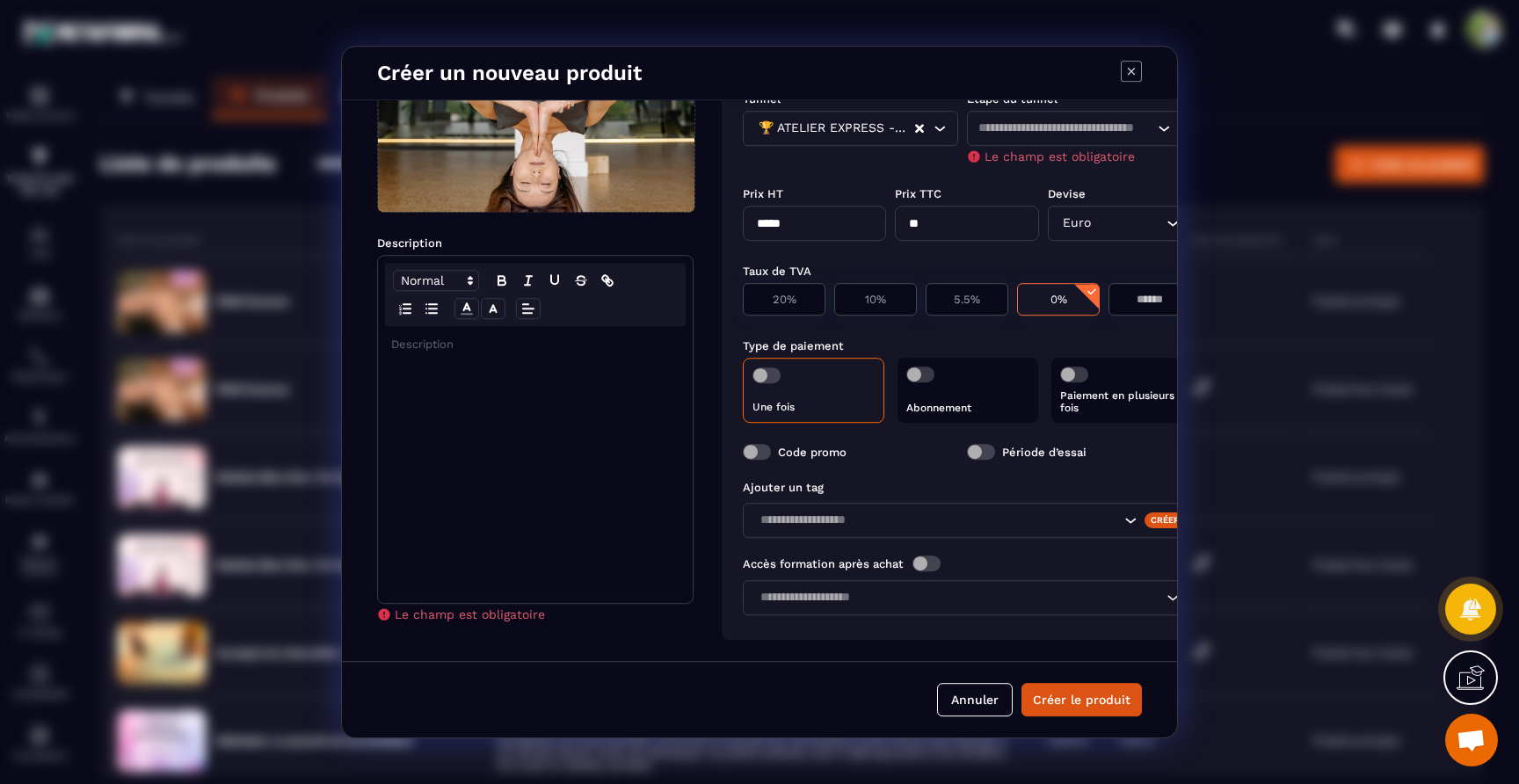
click at [564, 392] on div "Modal window" at bounding box center [536, 464] width 315 height 276
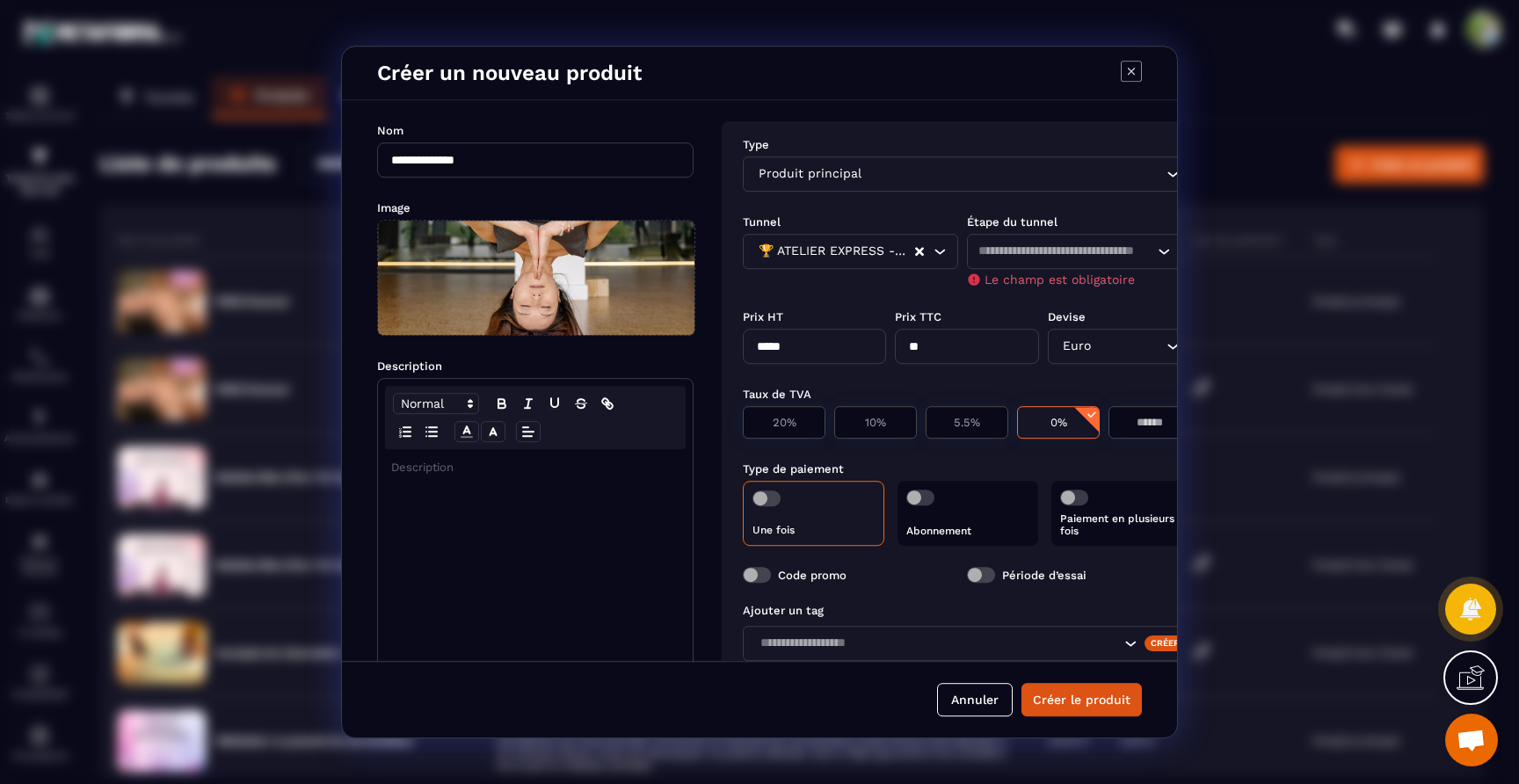
click at [1049, 247] on input "Search for option" at bounding box center [1066, 251] width 175 height 19
click at [1036, 287] on span "Aucune étape d'entonnoir disponible" at bounding box center [1098, 290] width 225 height 14
click at [1026, 288] on span "Aucune étape d'entonnoir disponible" at bounding box center [1098, 290] width 225 height 14
click at [1132, 78] on icon "Modal window" at bounding box center [1132, 71] width 21 height 21
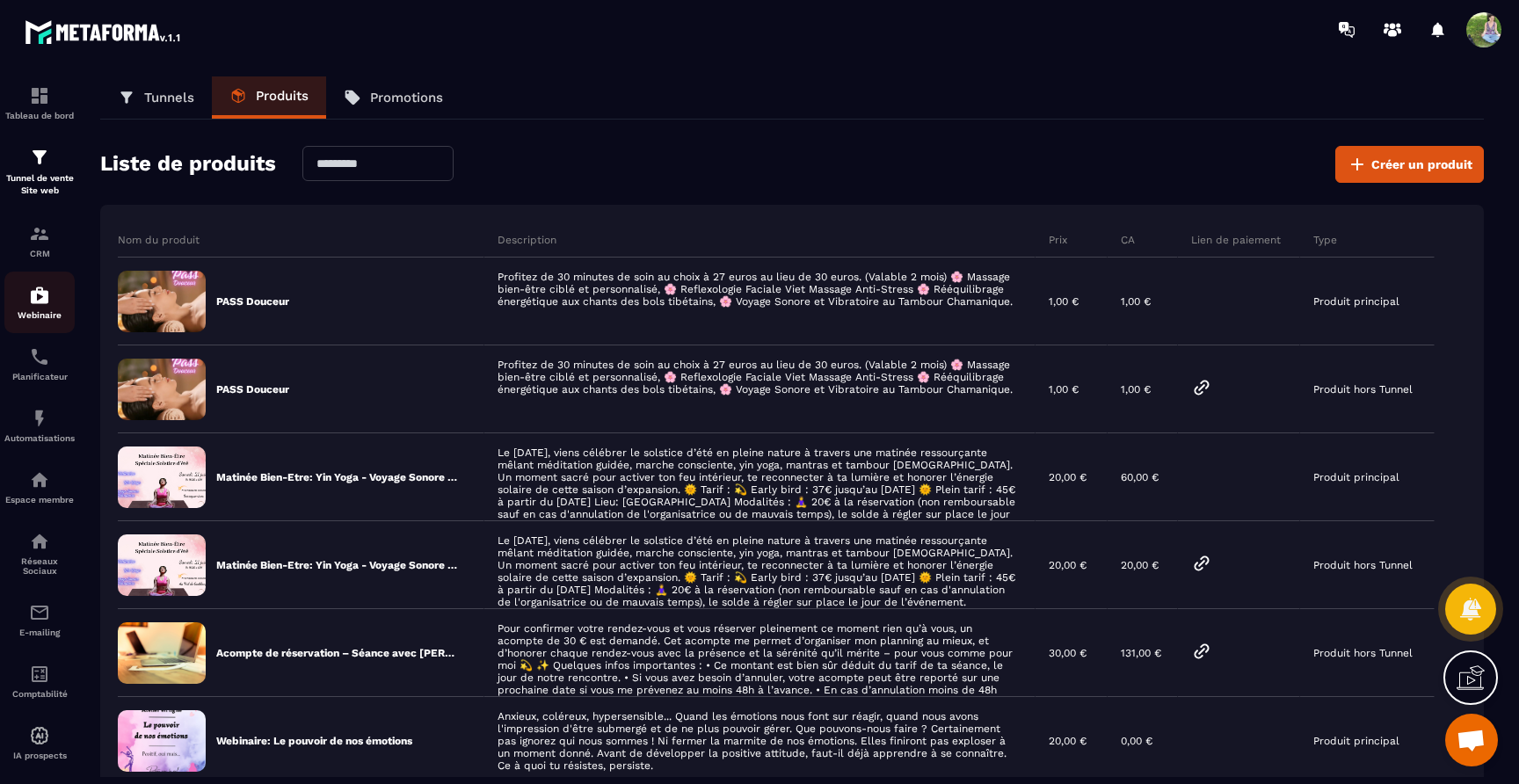
click at [42, 301] on img at bounding box center [39, 296] width 21 height 21
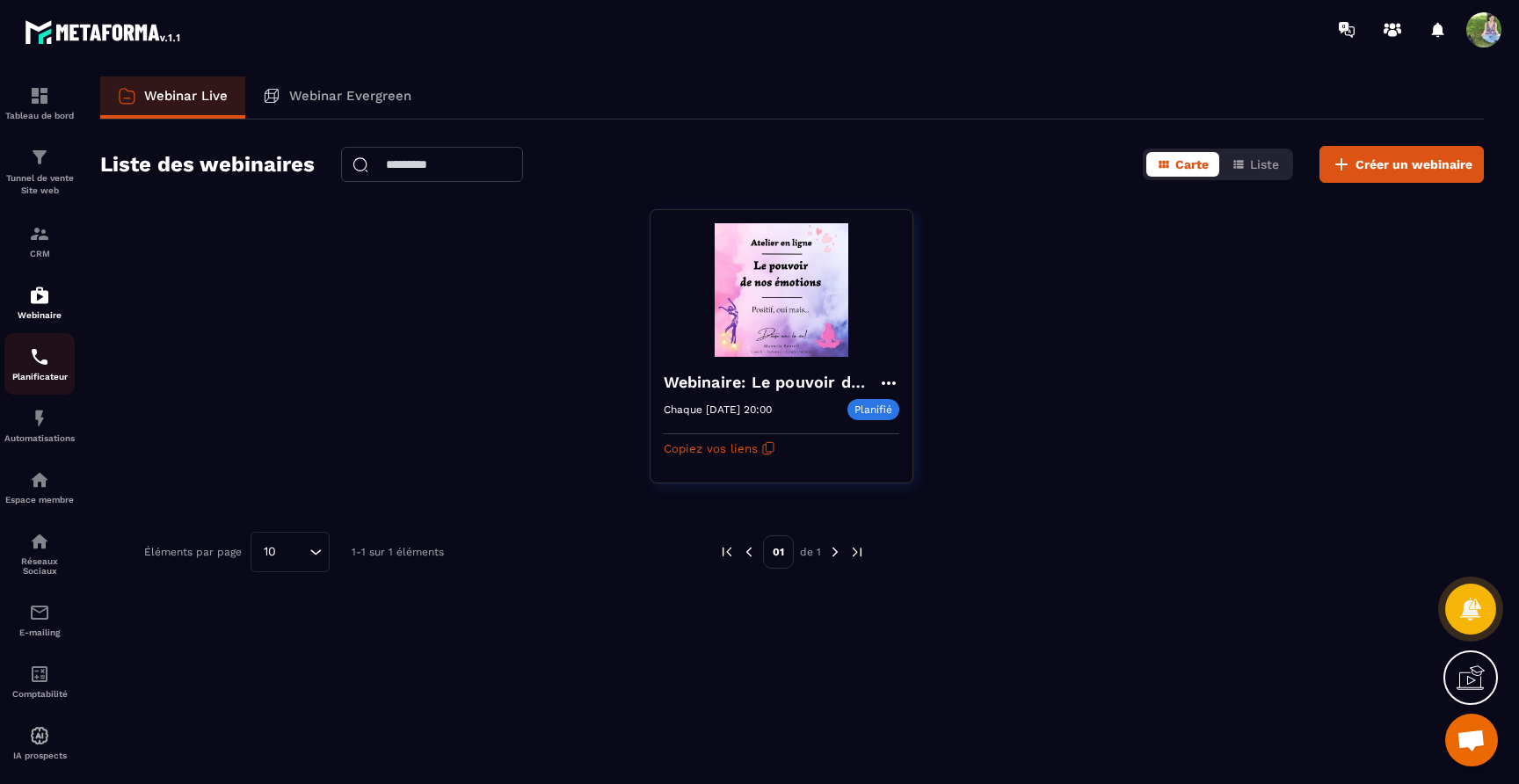
click at [36, 380] on p "Planificateur" at bounding box center [39, 376] width 70 height 10
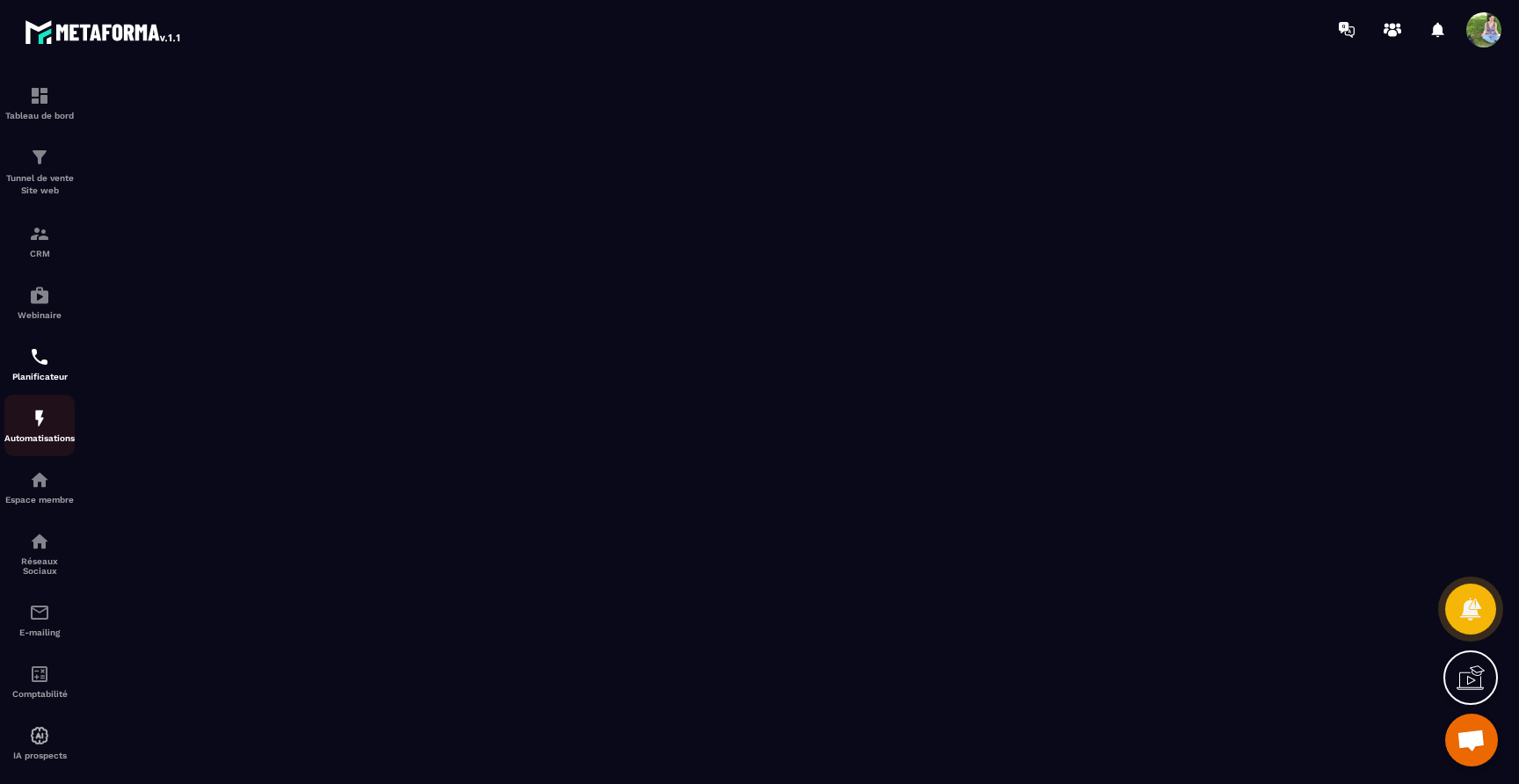
click at [36, 434] on div "Automatisations" at bounding box center [39, 425] width 70 height 36
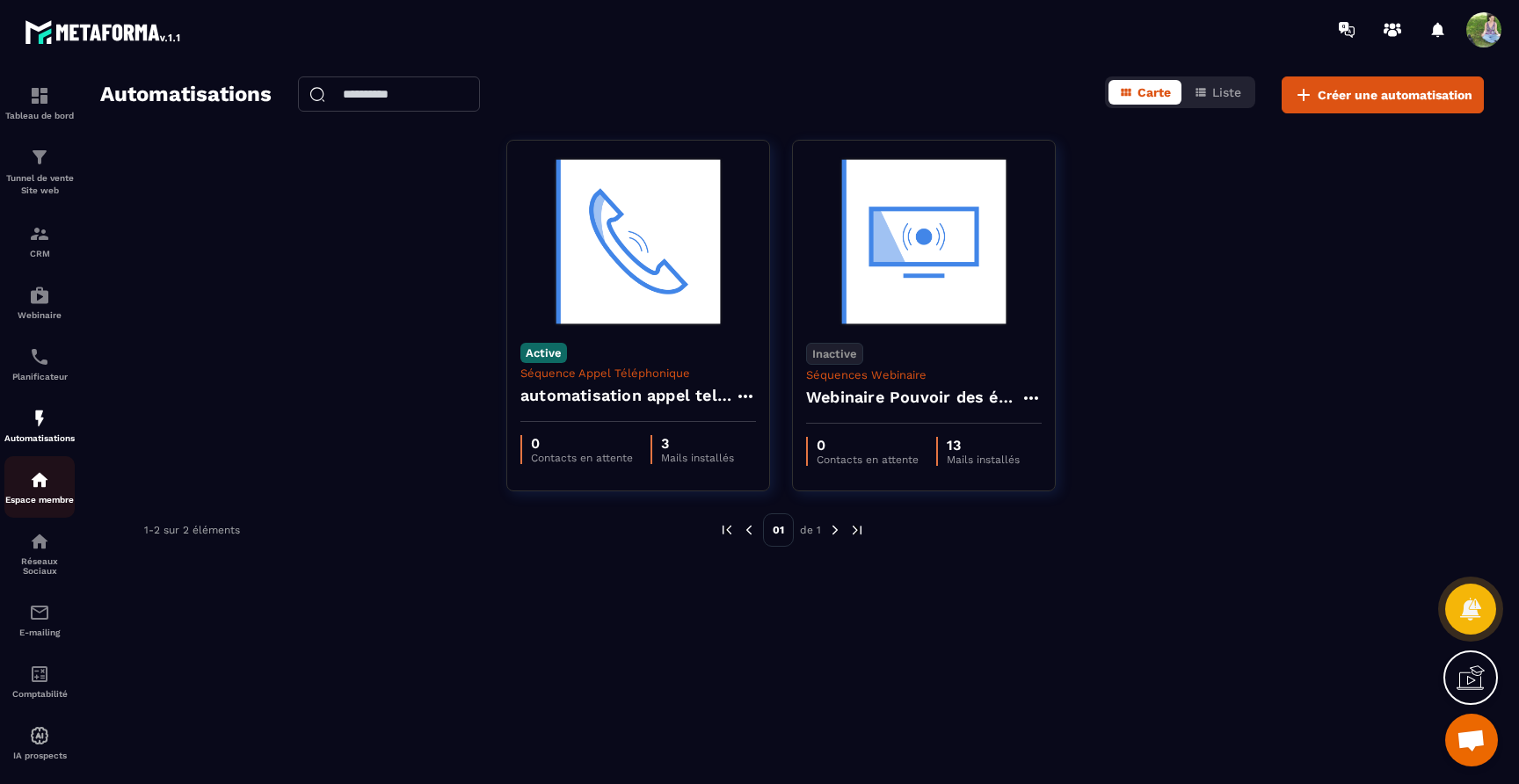
click at [45, 484] on img at bounding box center [39, 480] width 21 height 21
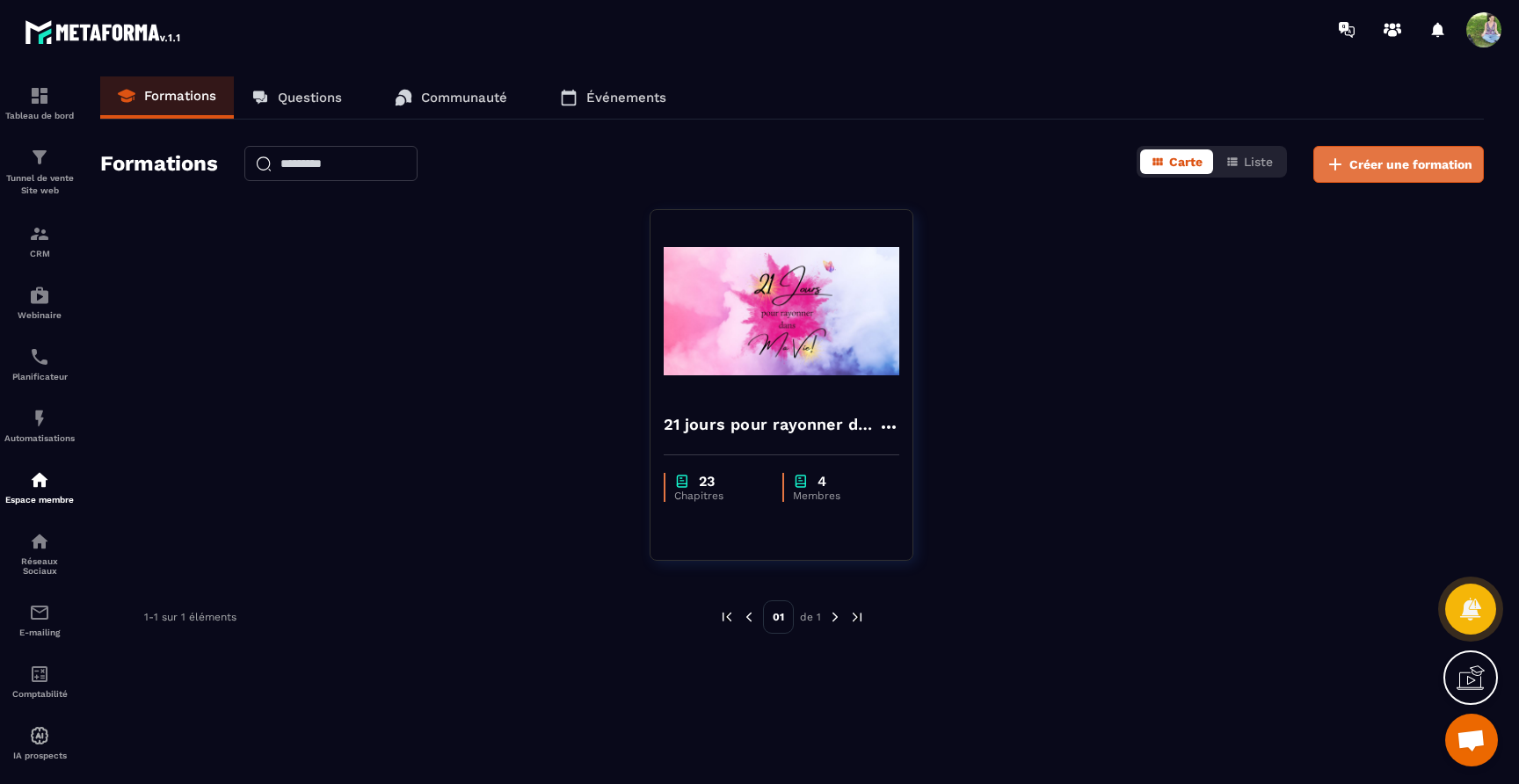
click at [1345, 165] on icon at bounding box center [1336, 164] width 21 height 21
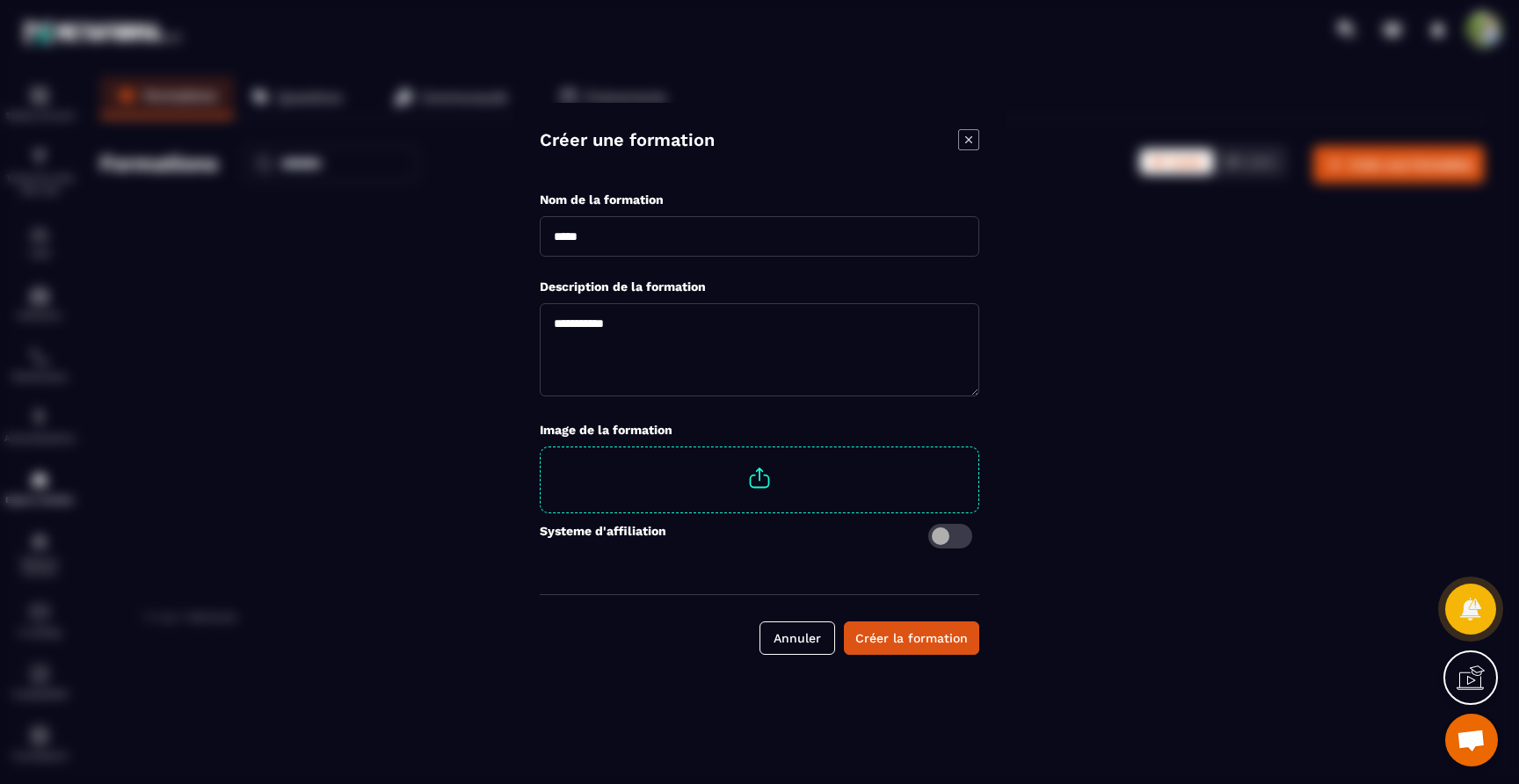
click at [644, 247] on input "Modal window" at bounding box center [760, 236] width 440 height 40
drag, startPoint x: 674, startPoint y: 235, endPoint x: 527, endPoint y: 239, distance: 147.1
click at [527, 239] on div "**********" at bounding box center [760, 392] width 493 height 579
type input "**********"
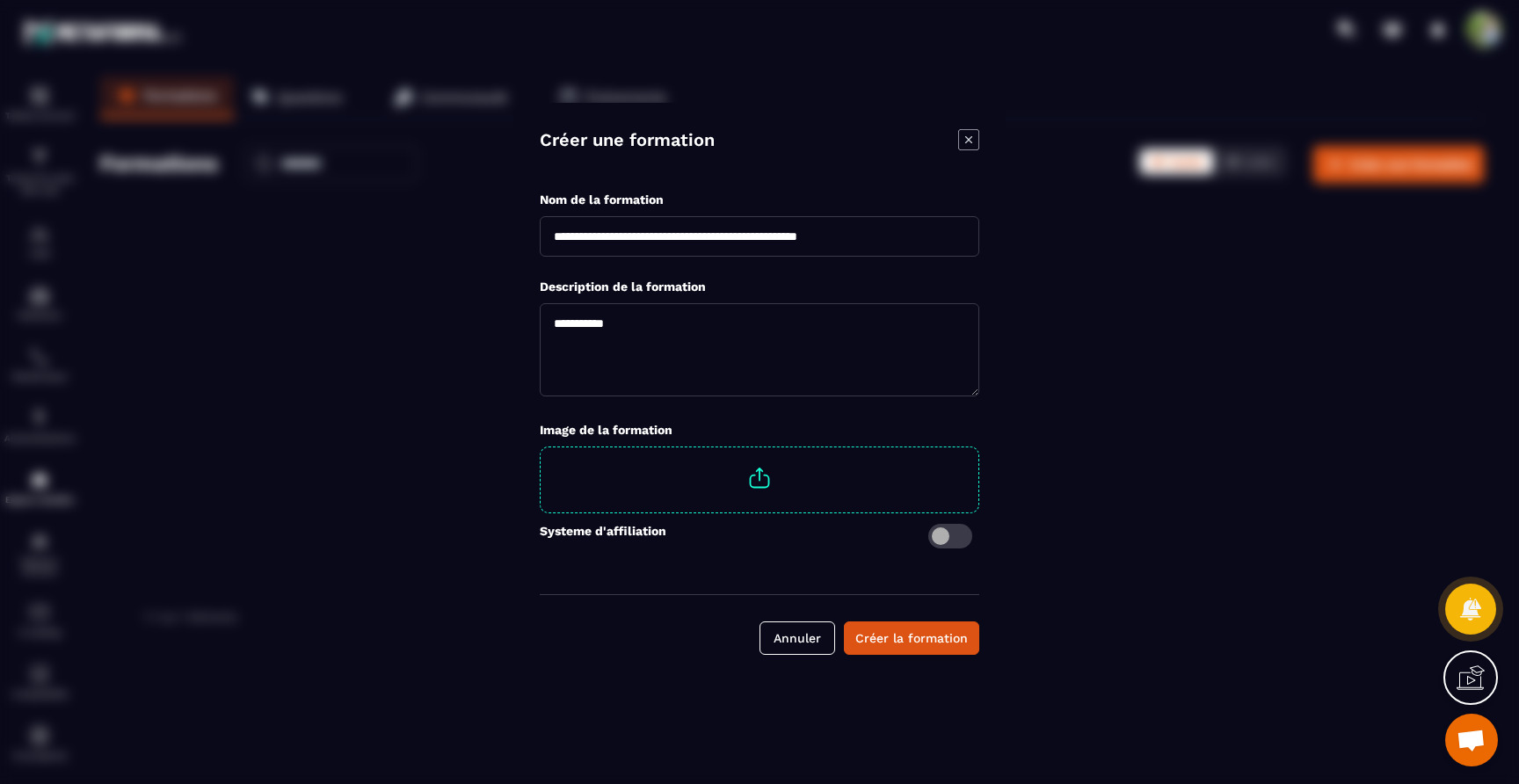
click at [621, 335] on textarea "Modal window" at bounding box center [760, 349] width 440 height 93
paste textarea "**********"
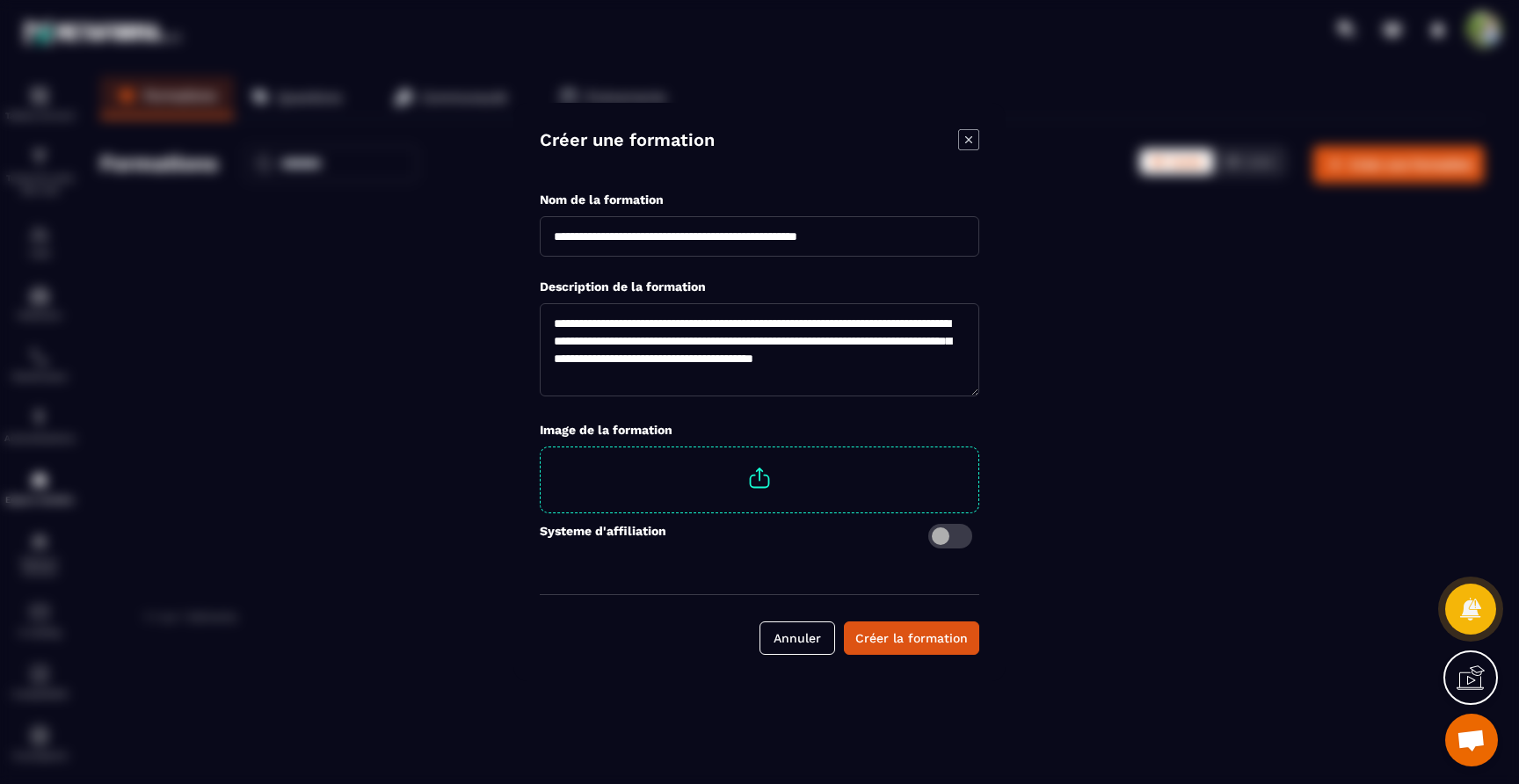
type textarea "**********"
click at [766, 463] on span "Modal window" at bounding box center [760, 478] width 438 height 61
click at [978, 447] on input "Modal window" at bounding box center [978, 447] width 0 height 0
click at [952, 535] on span "Modal window" at bounding box center [951, 536] width 44 height 25
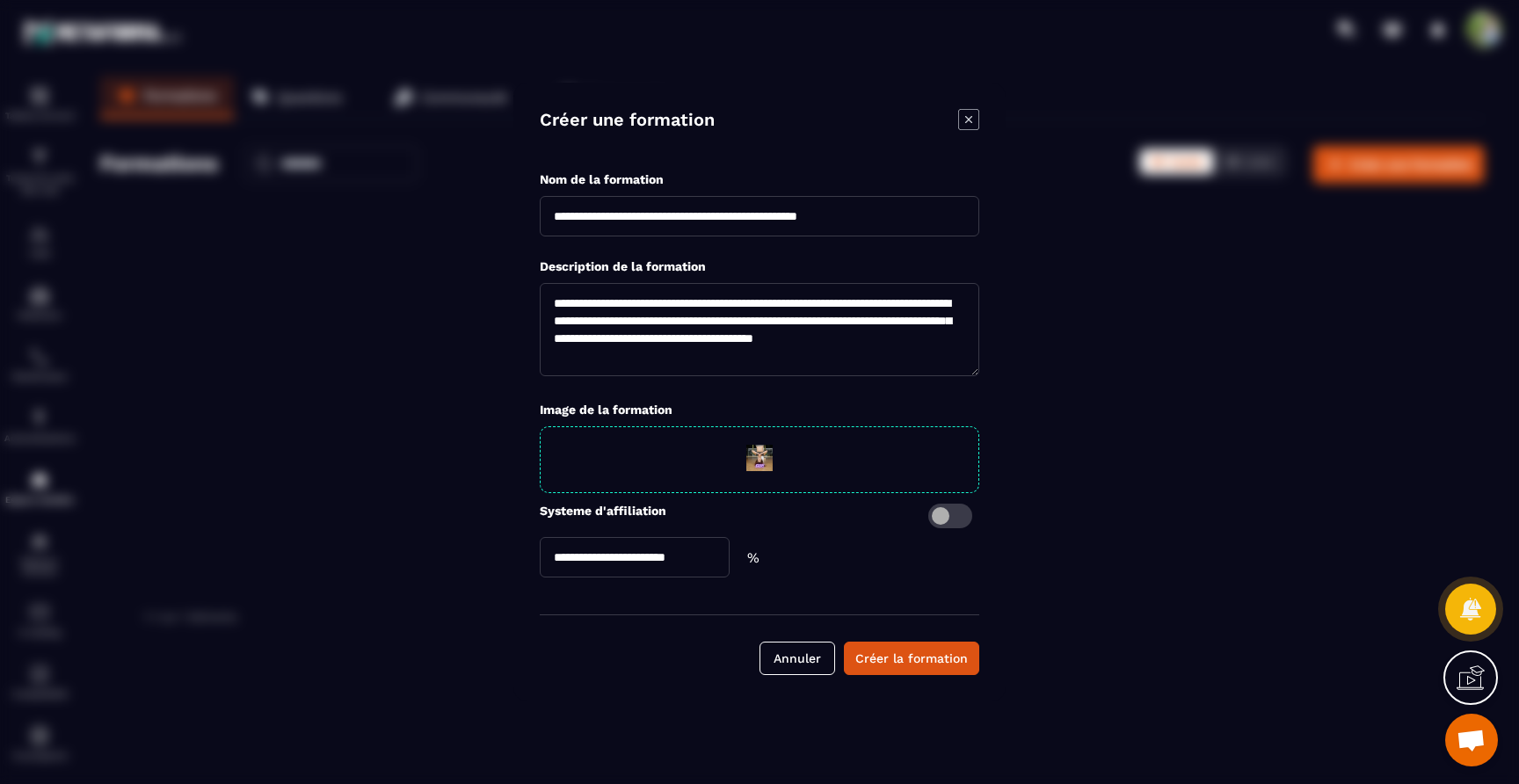
click at [678, 560] on input "Modal window" at bounding box center [635, 558] width 190 height 40
type input "**"
click at [945, 516] on span "Modal window" at bounding box center [951, 516] width 44 height 25
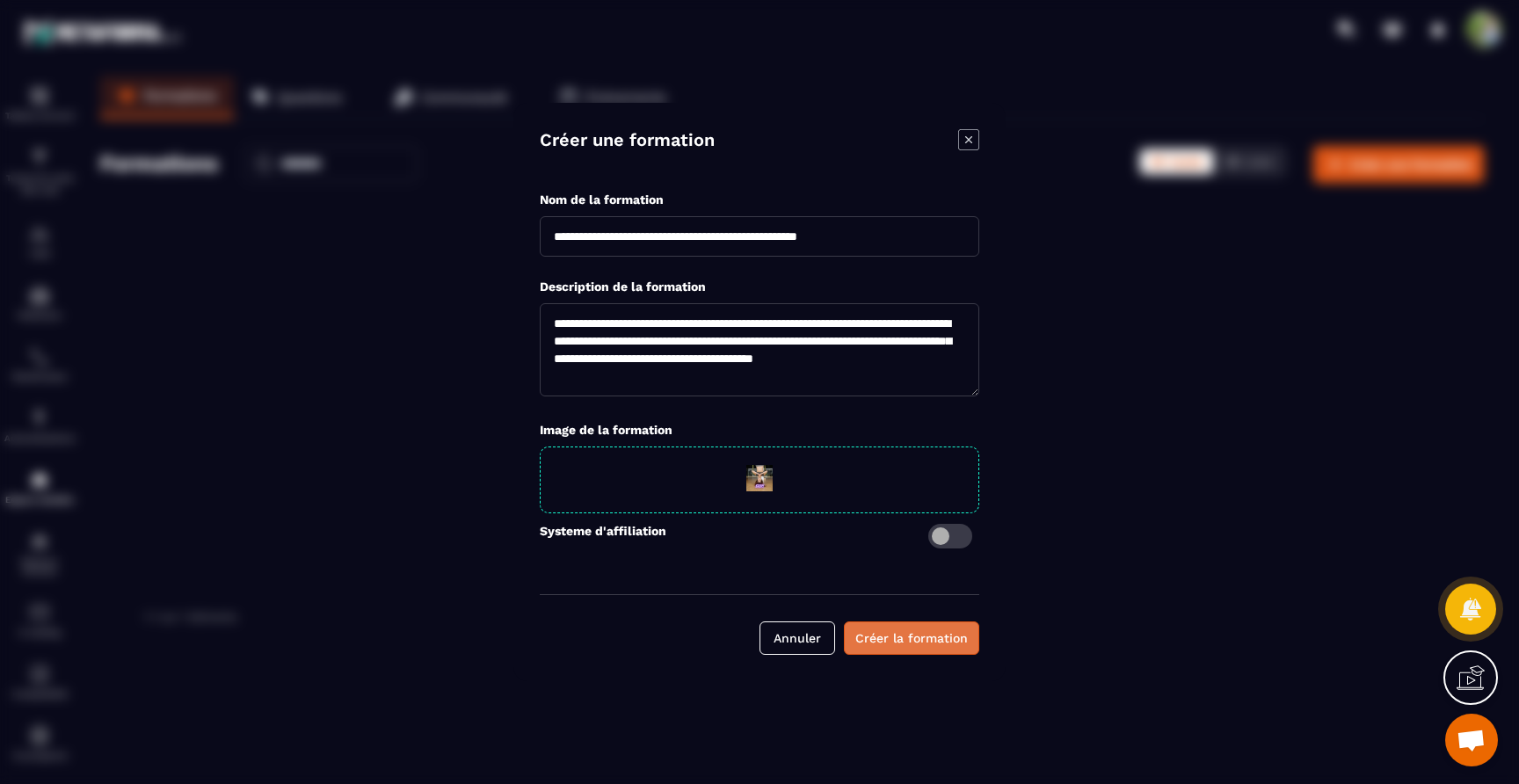
click at [908, 638] on div "Créer la formation" at bounding box center [911, 638] width 112 height 17
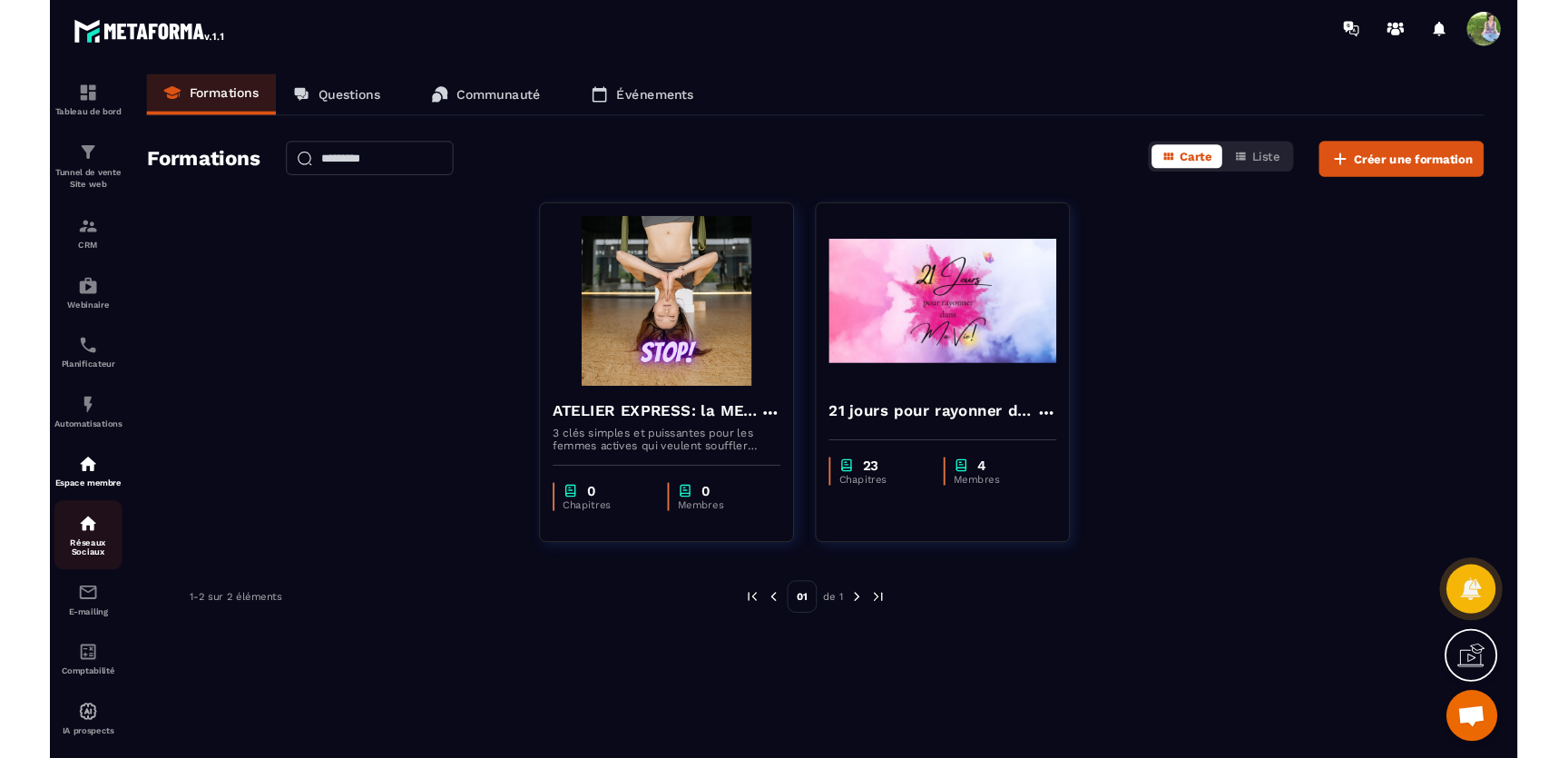
scroll to position [29, 0]
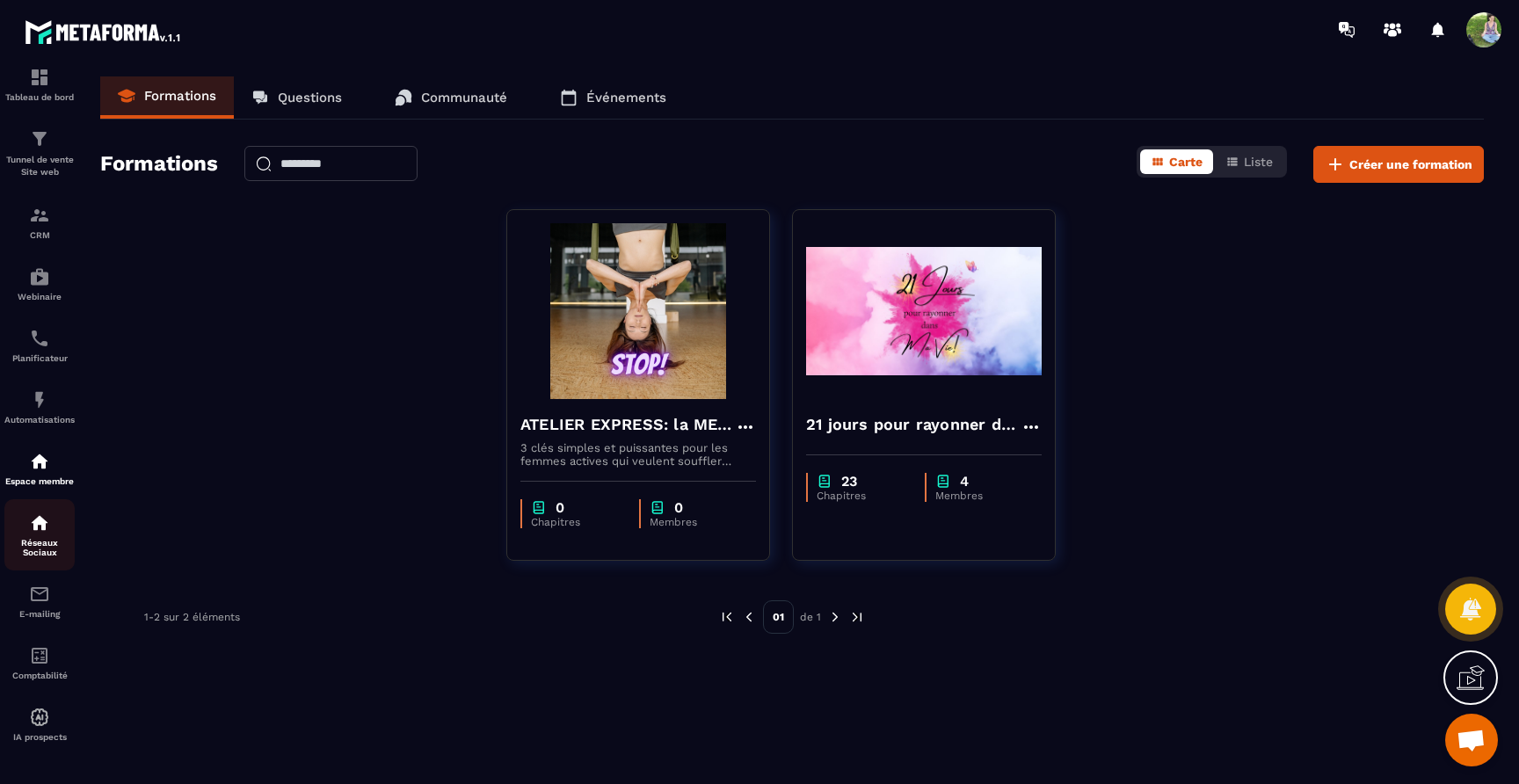
click at [40, 529] on div "Réseaux Sociaux" at bounding box center [39, 535] width 70 height 45
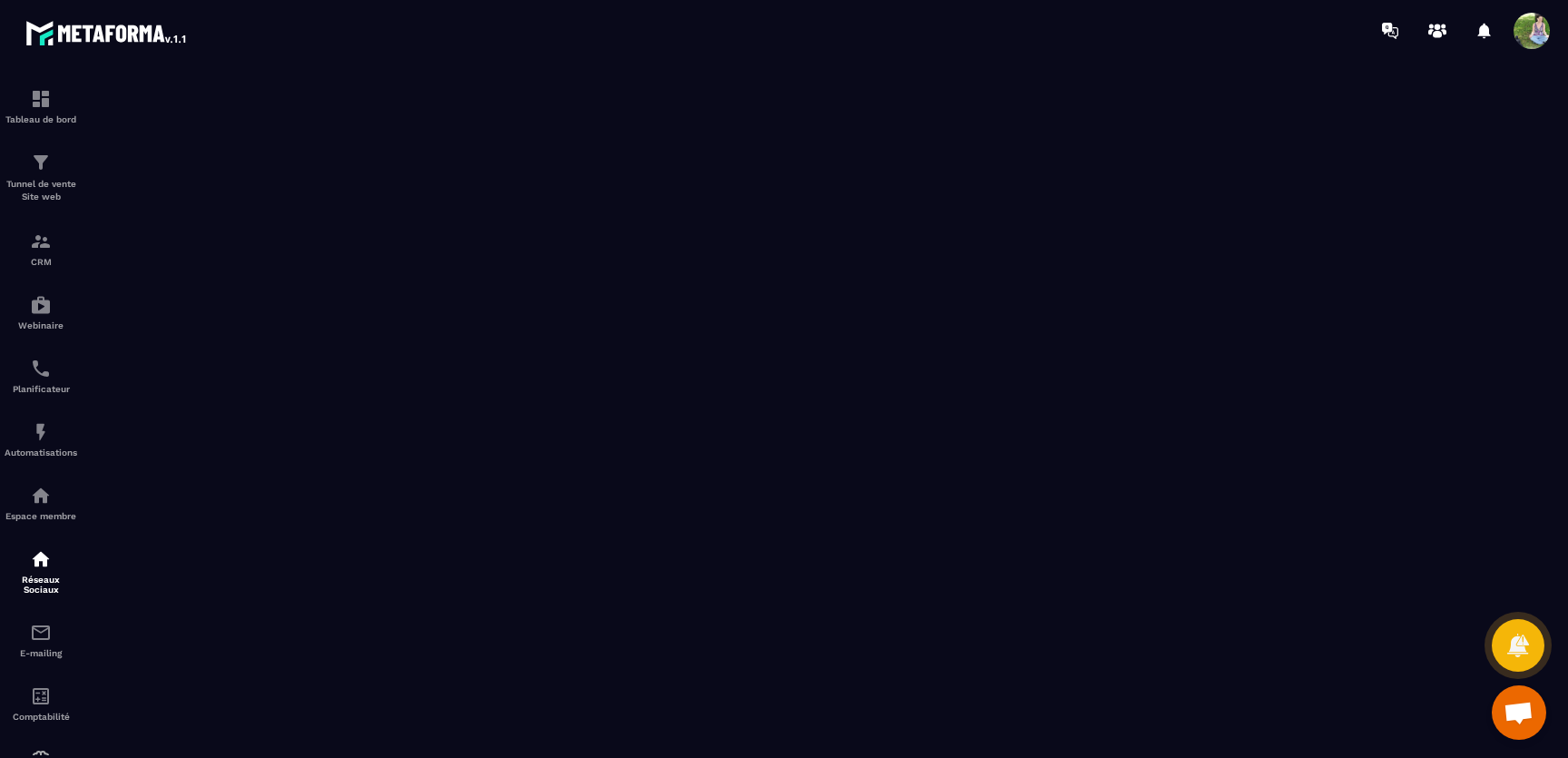
scroll to position [12742, 0]
click at [49, 503] on img at bounding box center [41, 495] width 22 height 22
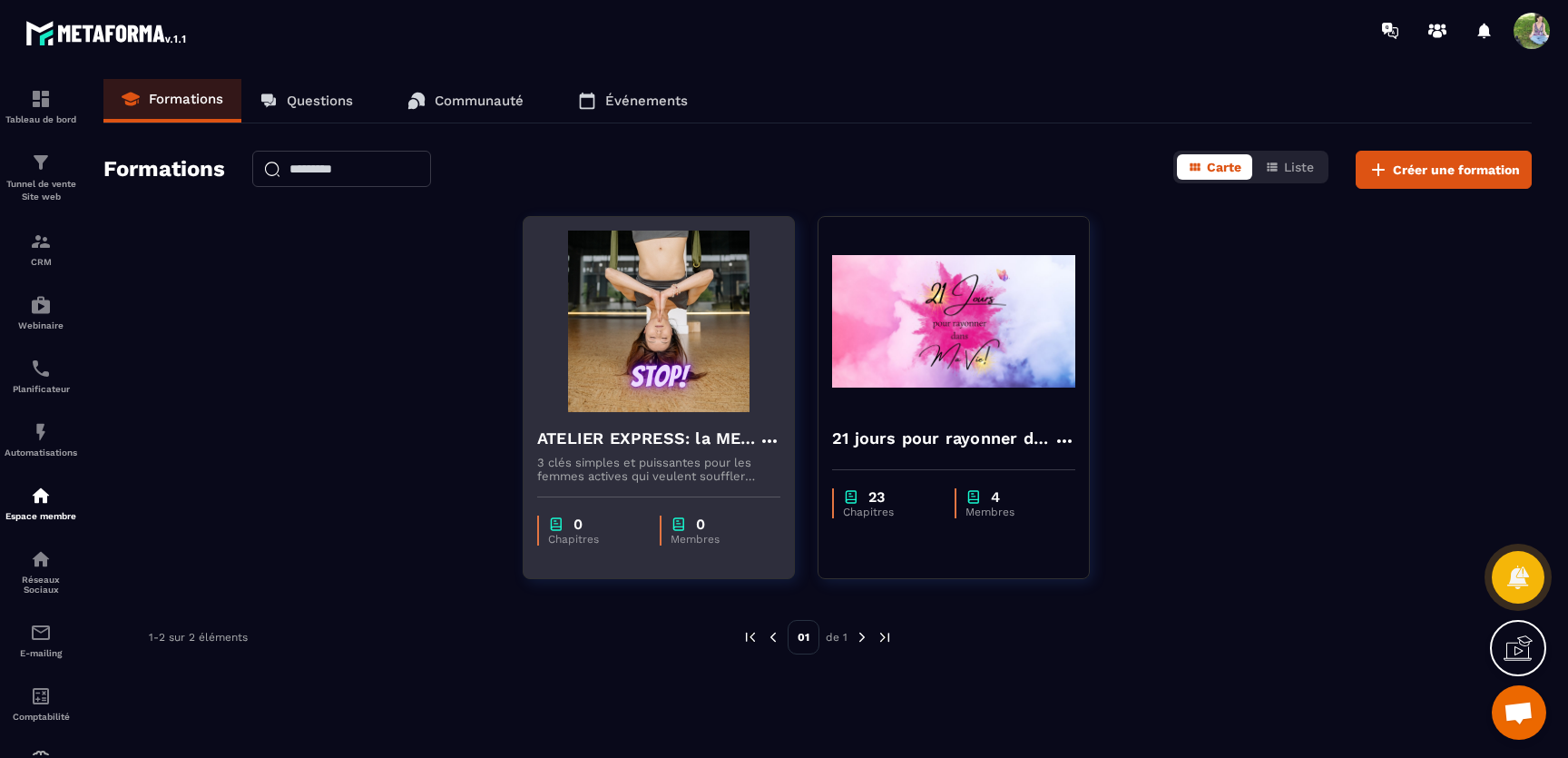
click at [701, 347] on img at bounding box center [658, 321] width 243 height 181
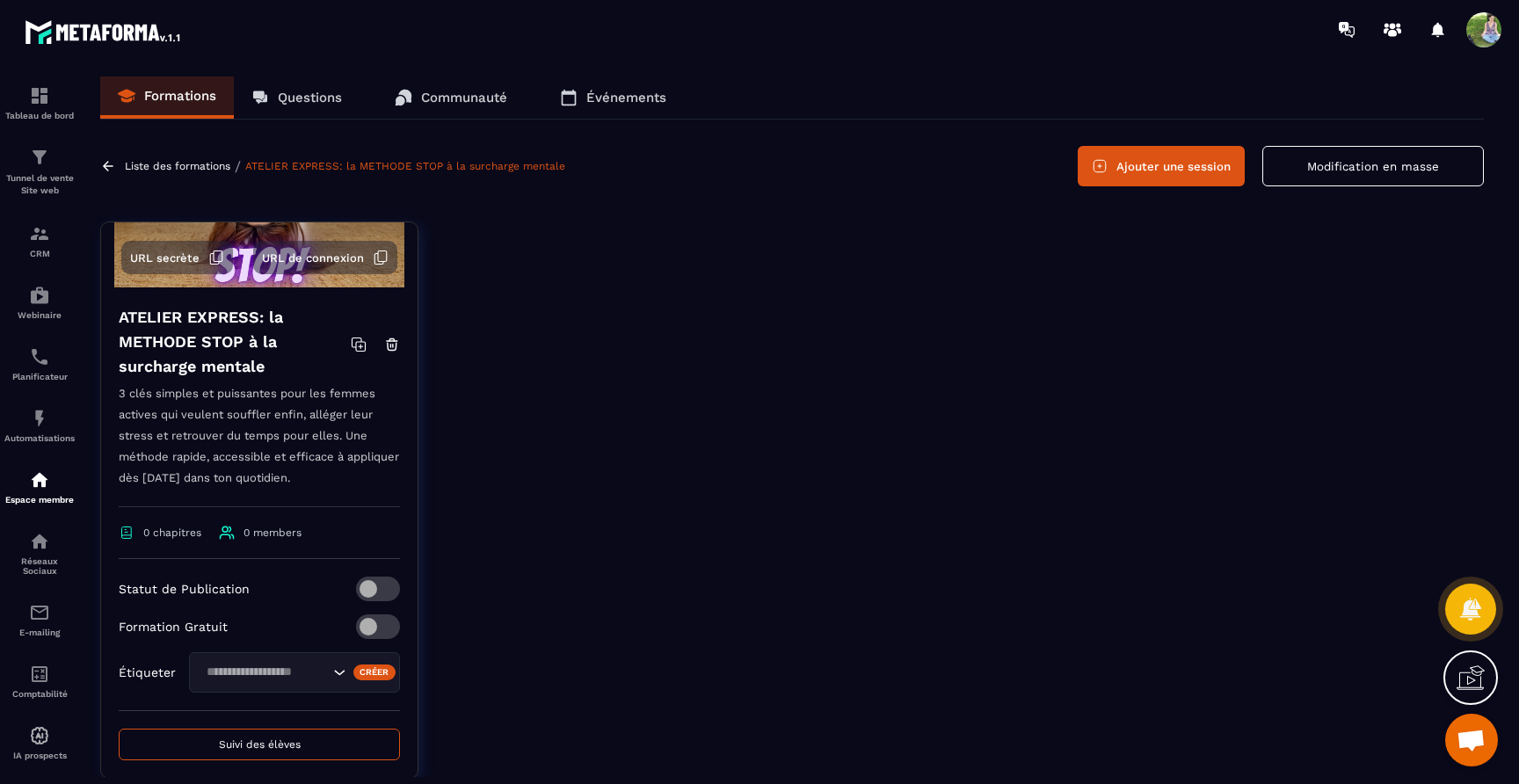
scroll to position [176, 0]
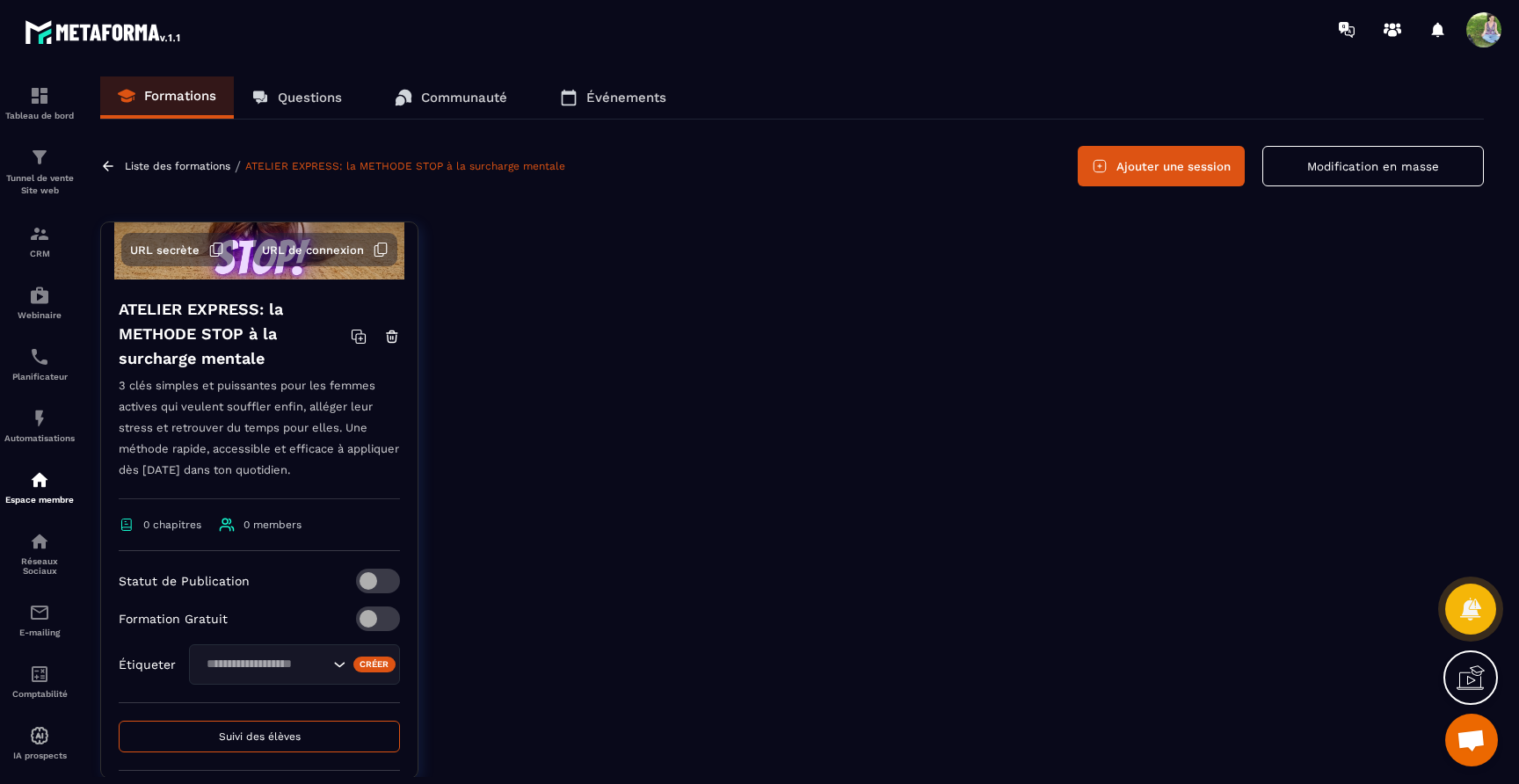
click at [301, 681] on div "Search for option" at bounding box center [295, 664] width 211 height 40
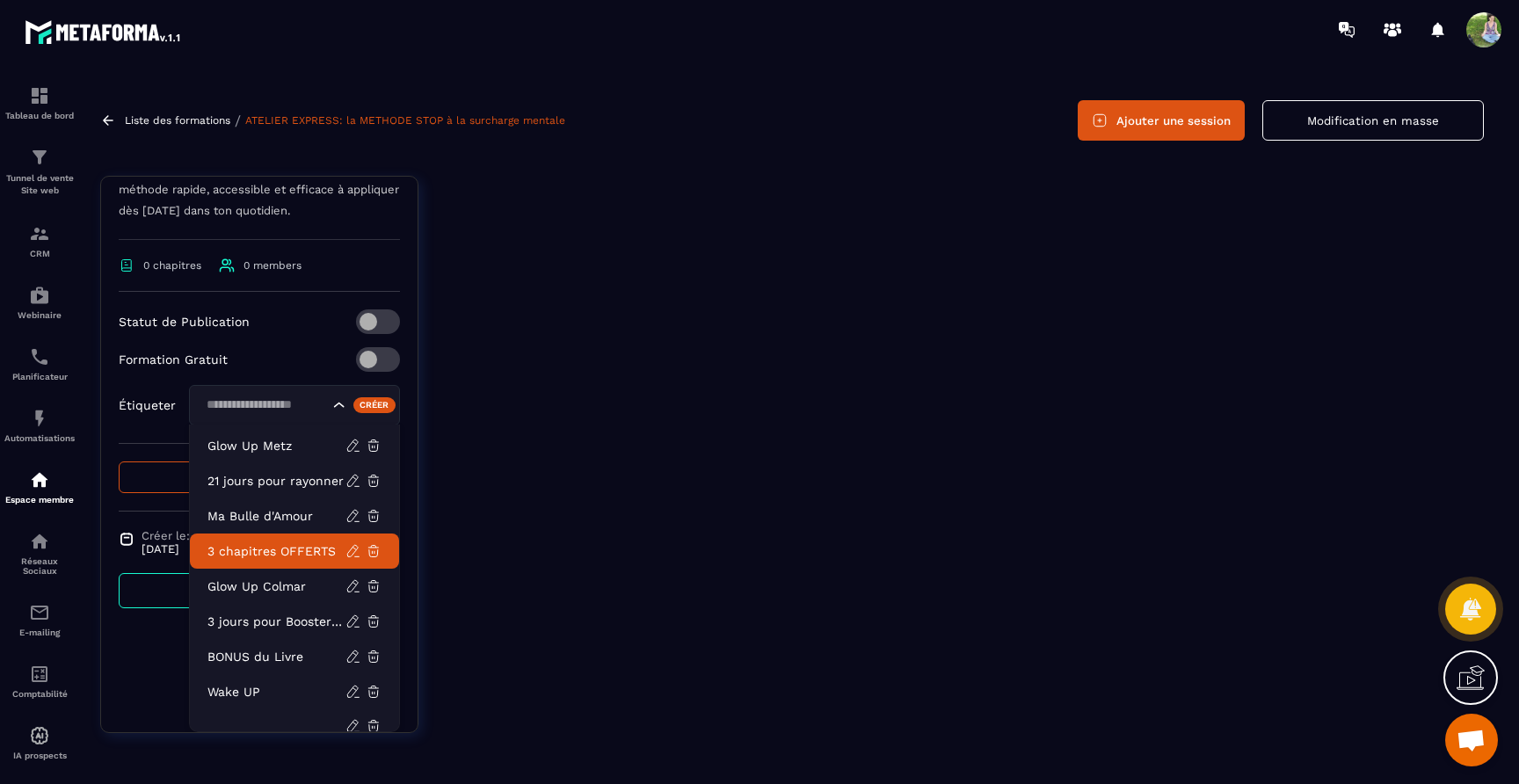
scroll to position [149, 0]
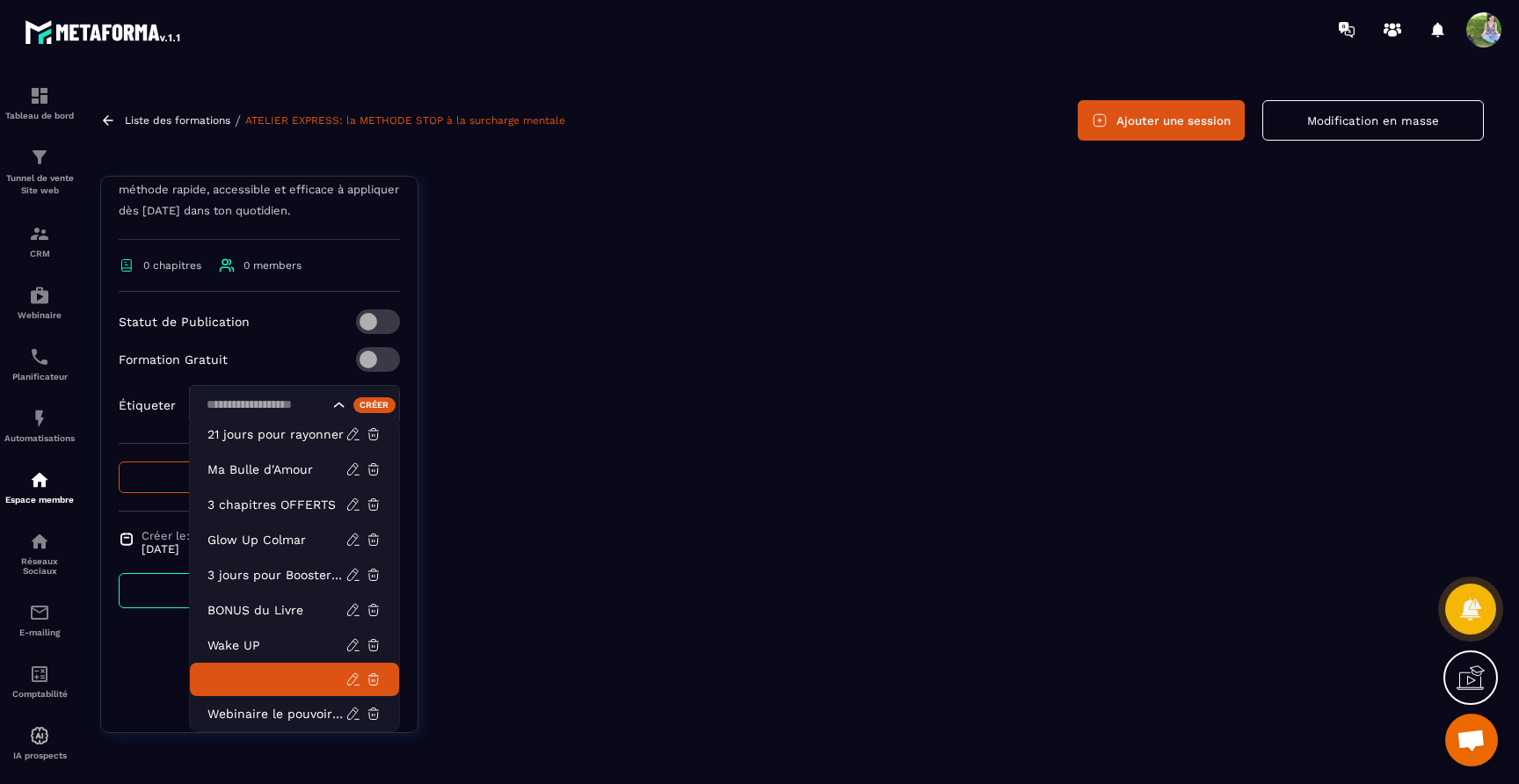
click at [267, 668] on li at bounding box center [295, 678] width 209 height 34
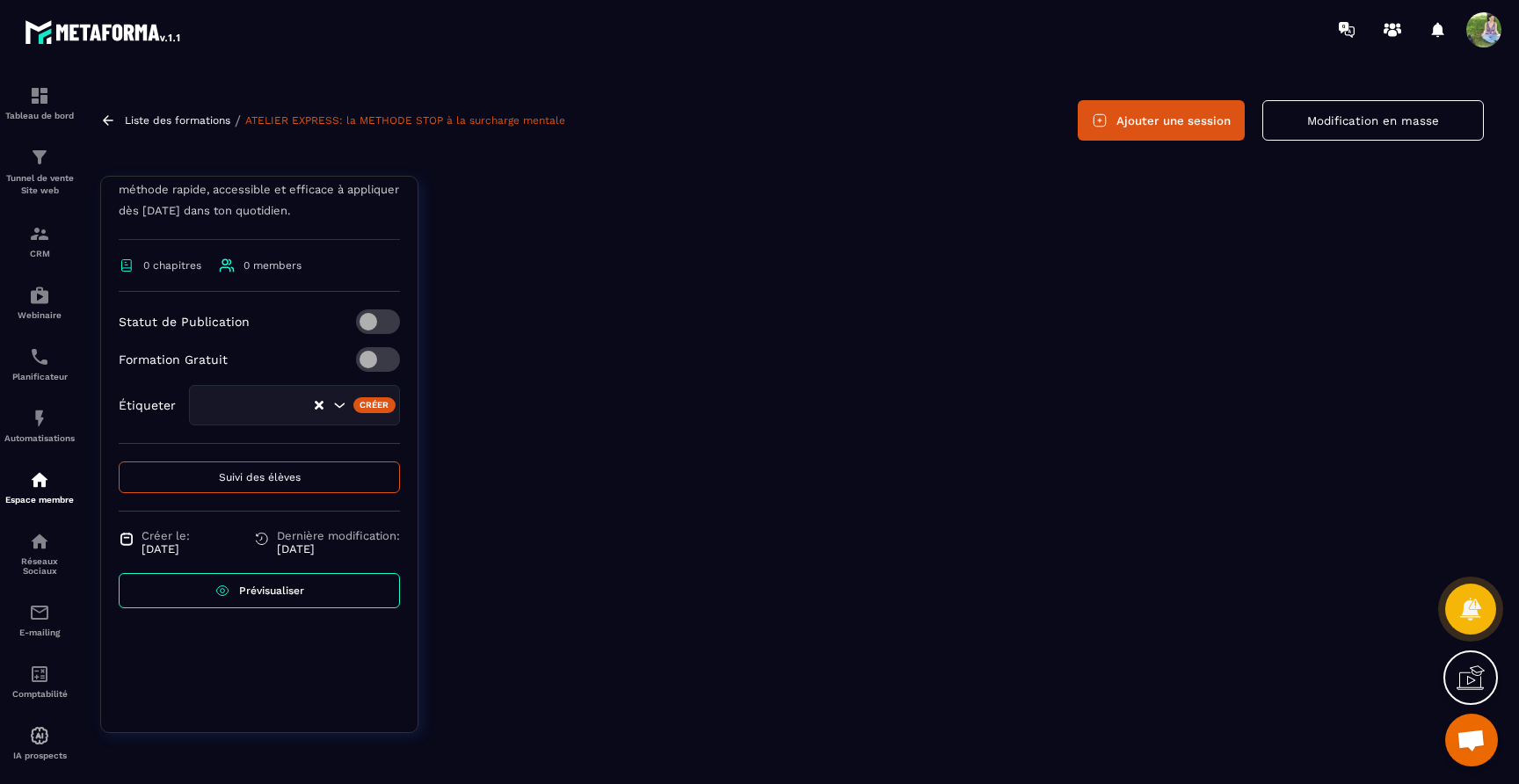
scroll to position [292, 0]
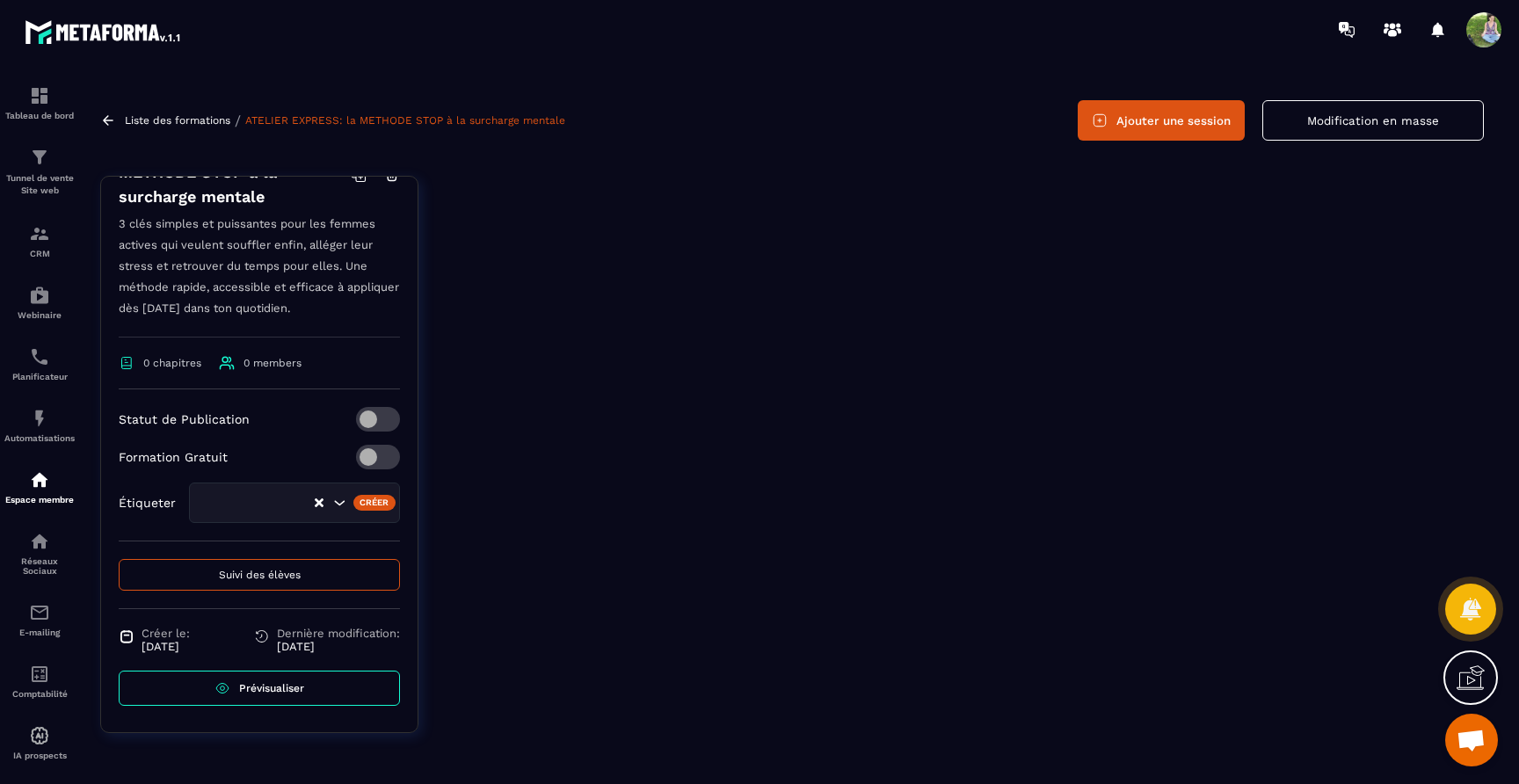
click at [319, 503] on icon "Clear Selected" at bounding box center [319, 502] width 9 height 9
click at [283, 506] on input "Search for option" at bounding box center [265, 503] width 129 height 19
type input "*"
type input "**********"
click at [548, 464] on div at bounding box center [964, 467] width 1039 height 583
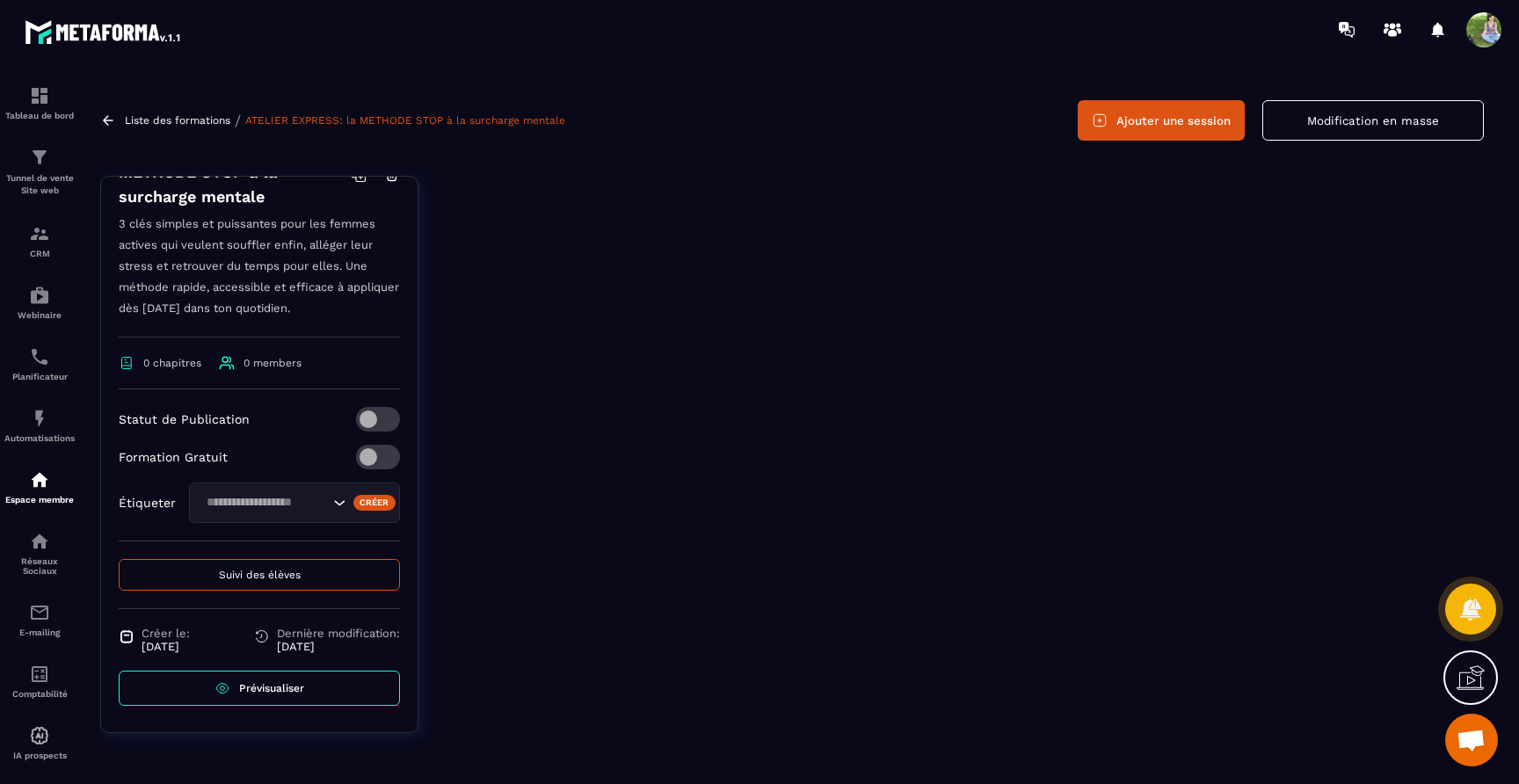
click at [262, 503] on input "Search for option" at bounding box center [265, 503] width 129 height 19
click at [462, 498] on div at bounding box center [964, 467] width 1039 height 583
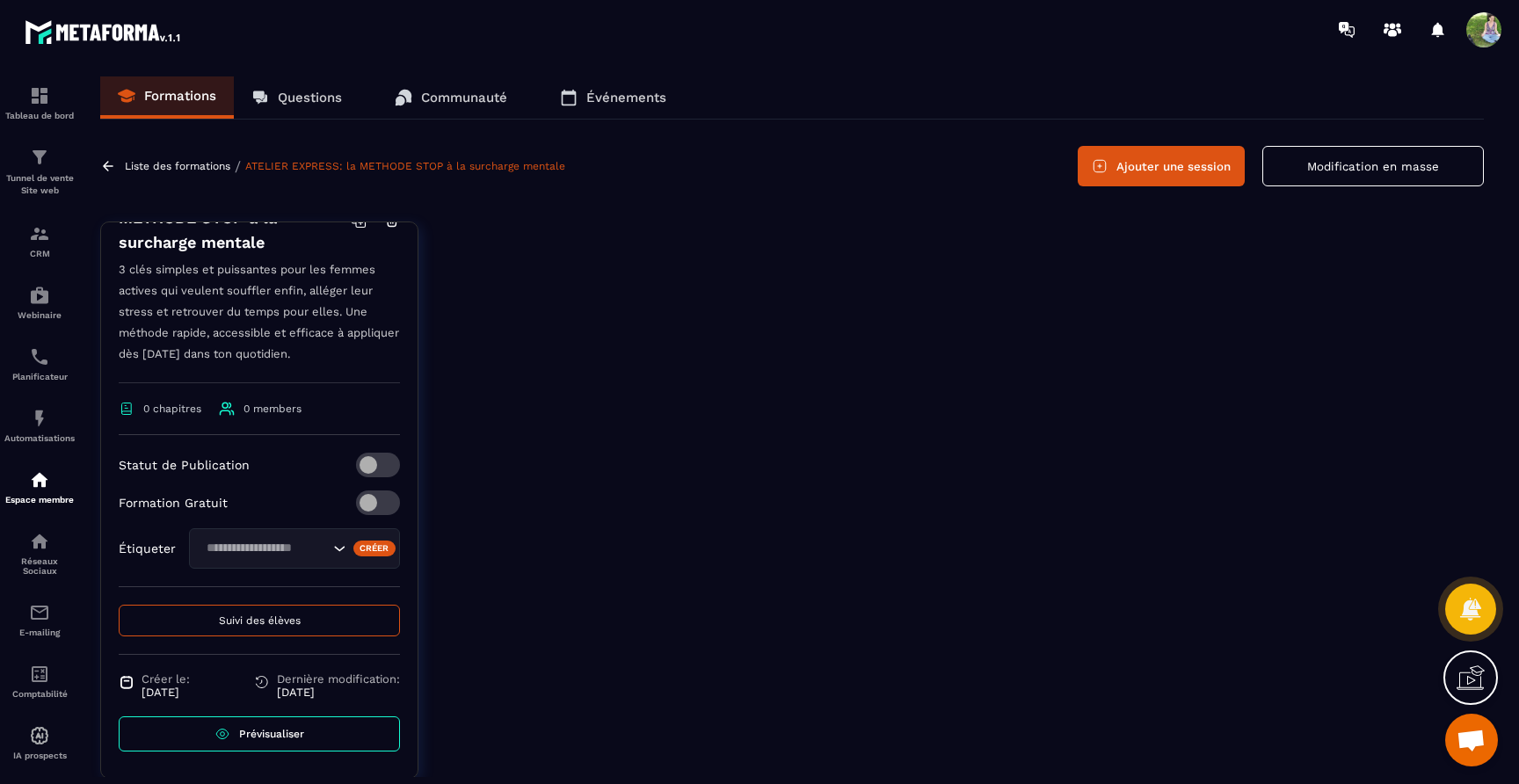
click at [1290, 170] on button "Modification en masse" at bounding box center [1373, 166] width 222 height 40
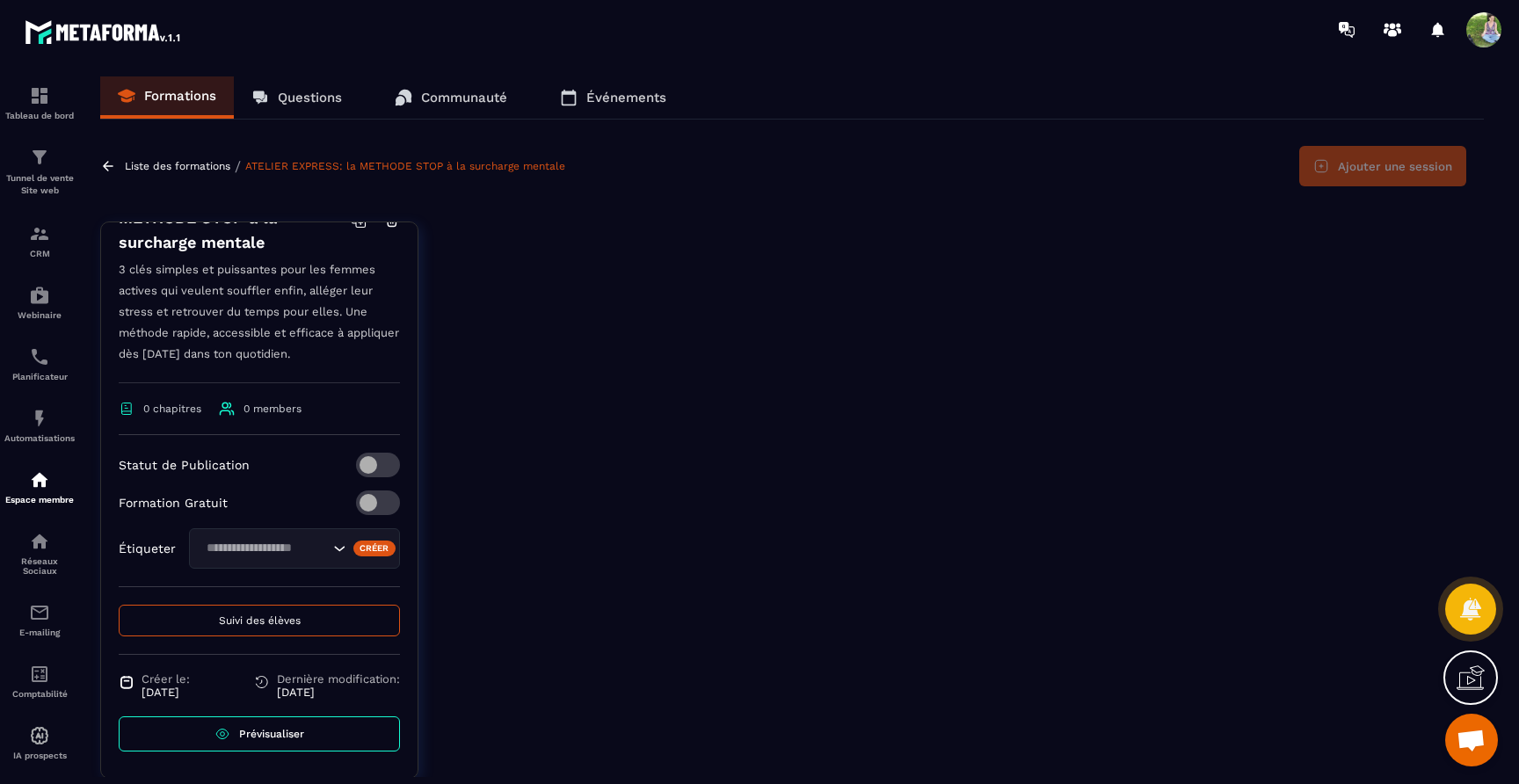
click at [962, 142] on div "Formations Questions Communauté Événements Liste des formations / ATELIER EXPRE…" at bounding box center [792, 427] width 1419 height 701
